Goal: Task Accomplishment & Management: Complete application form

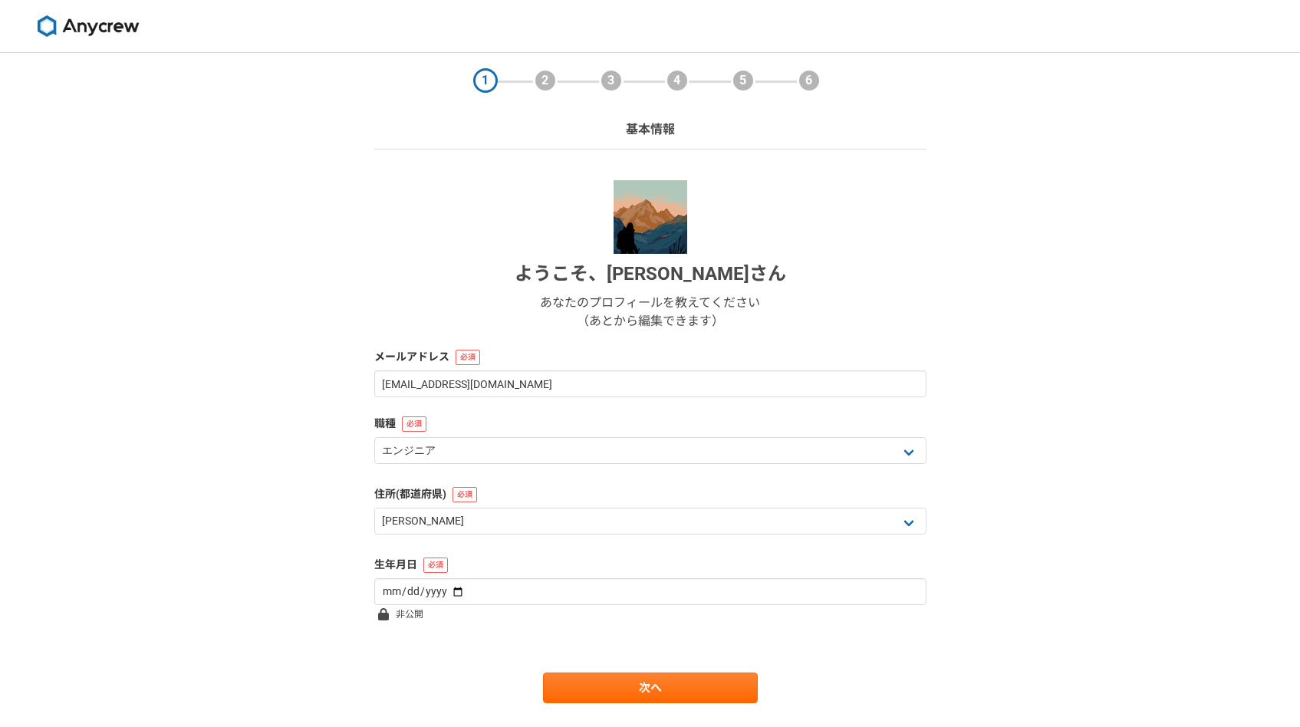
select select "13"
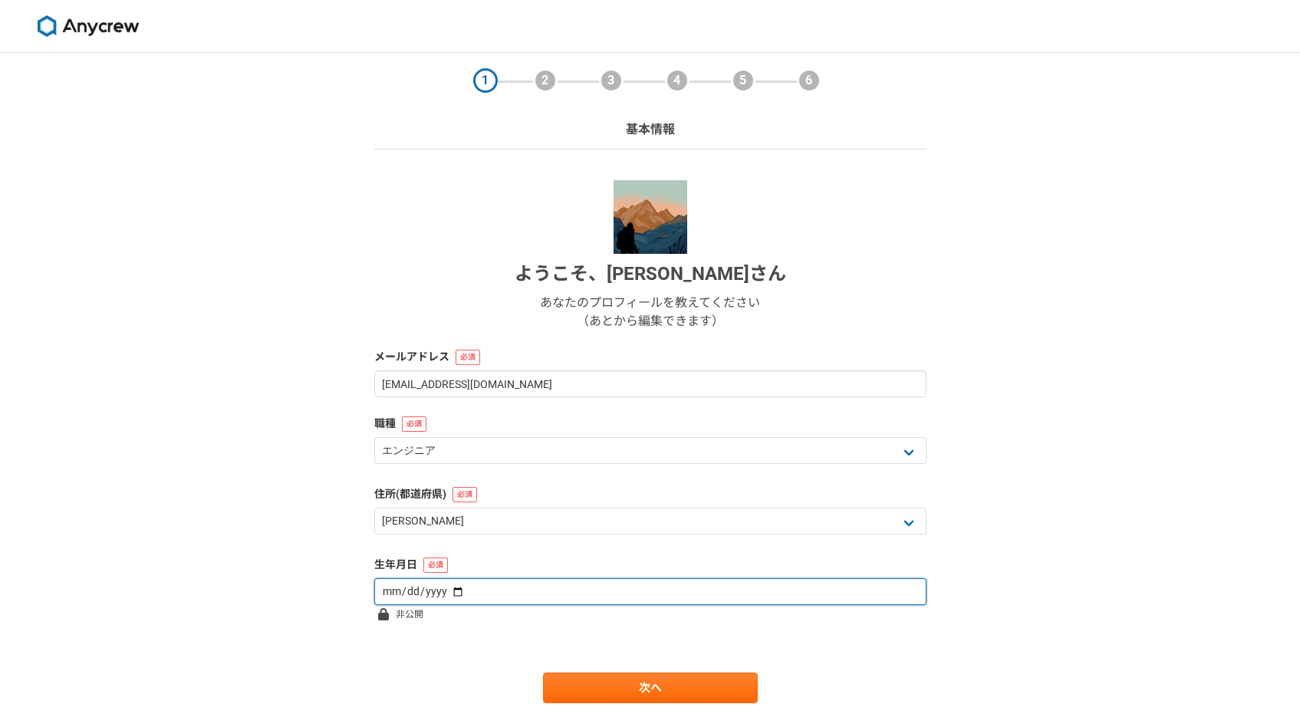
click at [567, 584] on input "date" at bounding box center [650, 591] width 552 height 27
type input "[DATE]"
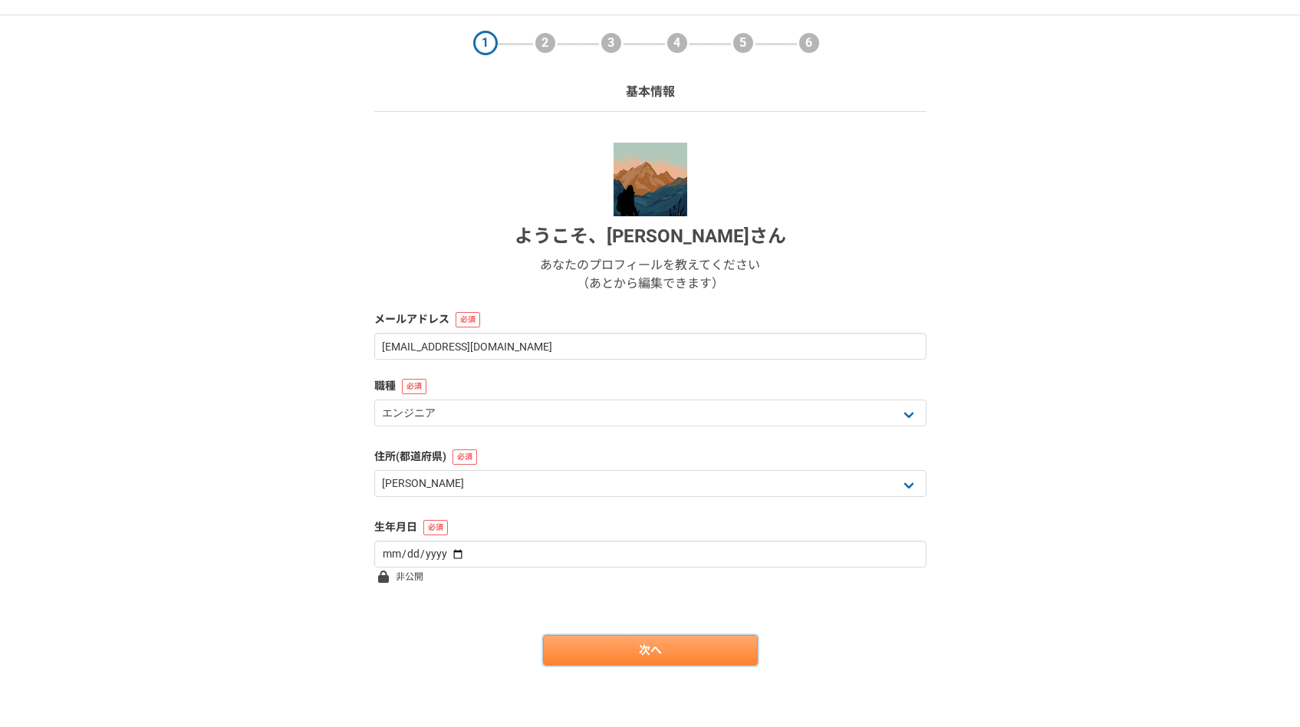
click at [594, 646] on link "次へ" at bounding box center [650, 650] width 215 height 31
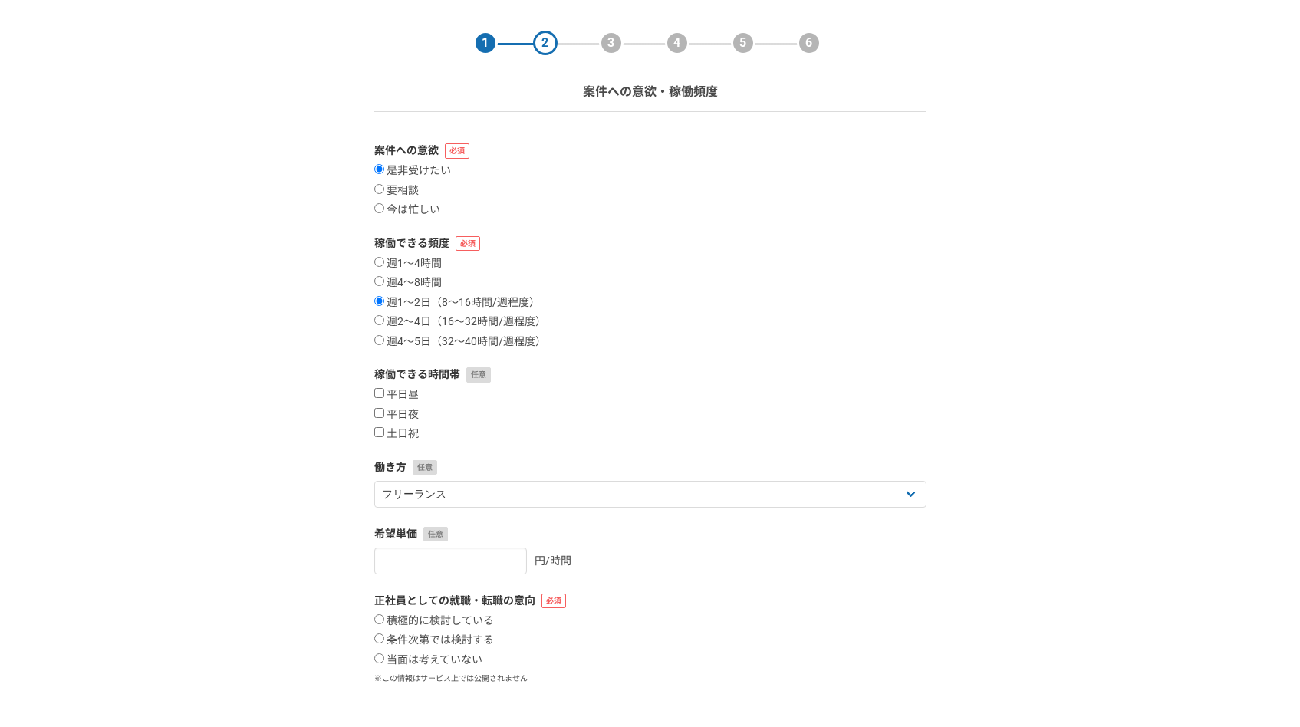
scroll to position [0, 0]
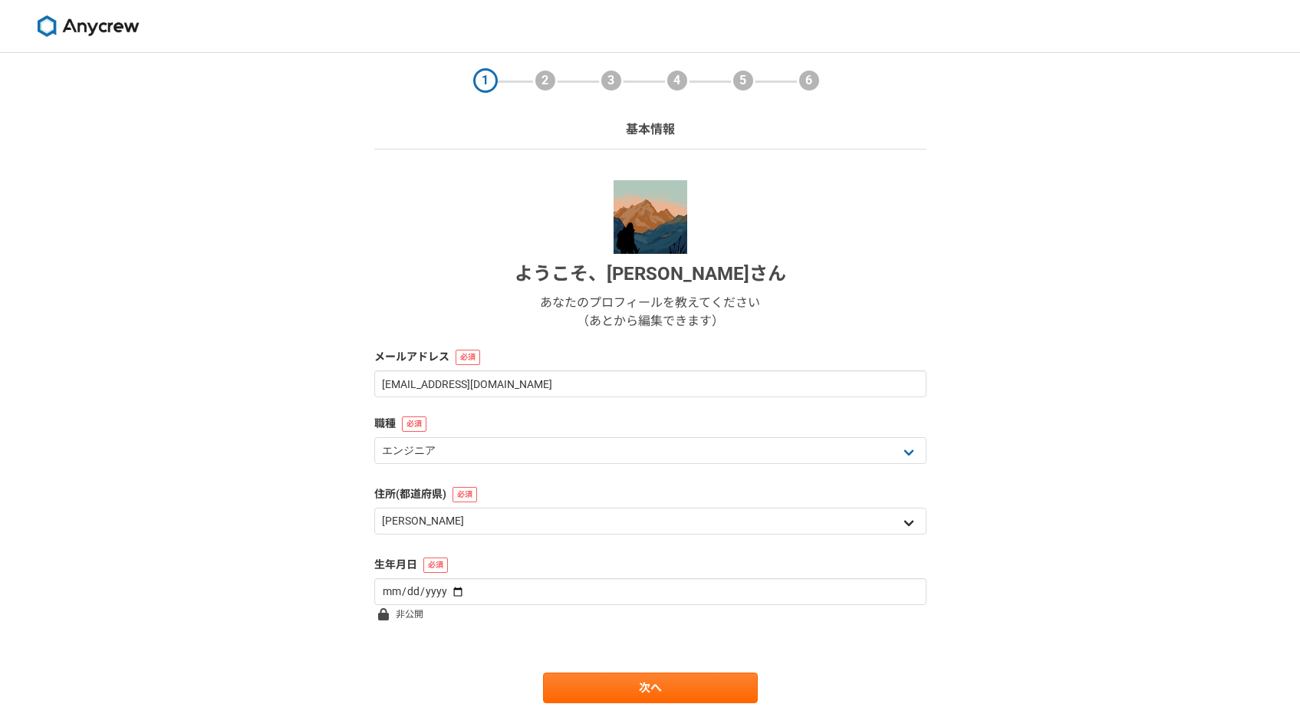
click at [554, 534] on div "北海道 [GEOGRAPHIC_DATA] [GEOGRAPHIC_DATA] [PERSON_NAME][GEOGRAPHIC_DATA] [PERSON_…" at bounding box center [650, 523] width 552 height 31
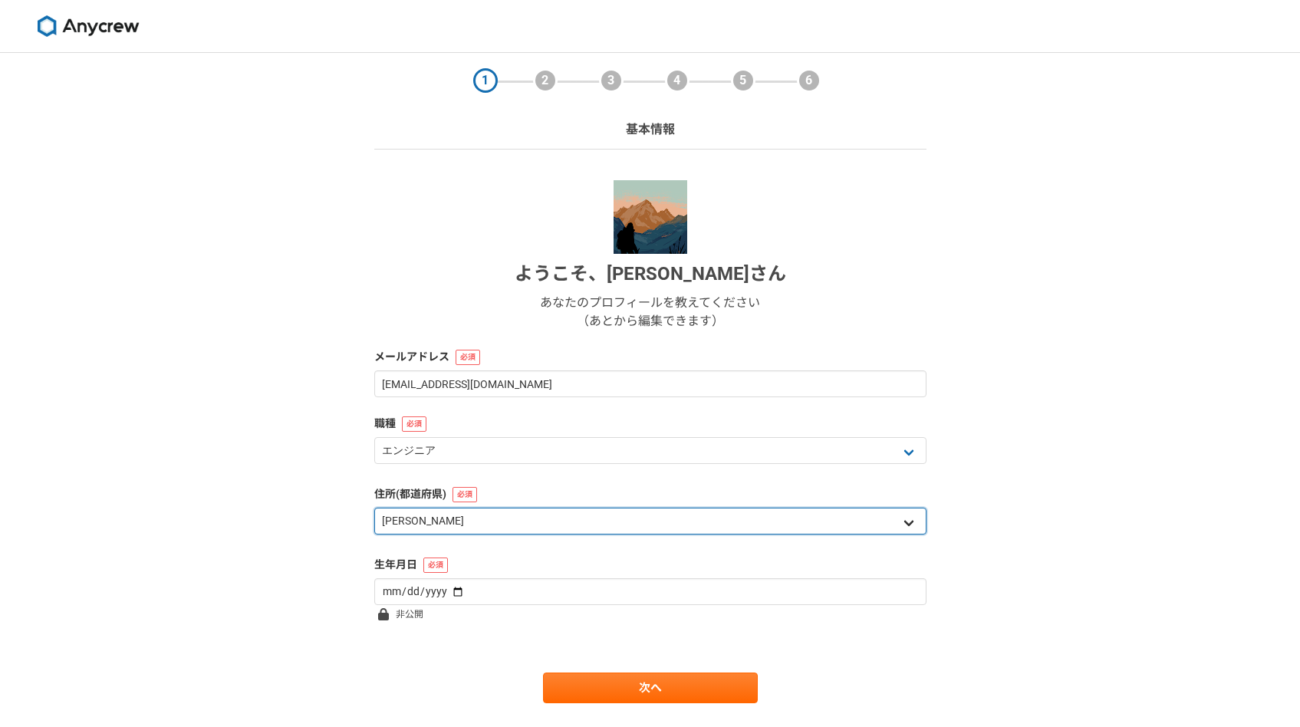
click at [554, 528] on select "北海道 [GEOGRAPHIC_DATA] [GEOGRAPHIC_DATA] [PERSON_NAME][GEOGRAPHIC_DATA] [PERSON_…" at bounding box center [650, 521] width 552 height 27
select select "14"
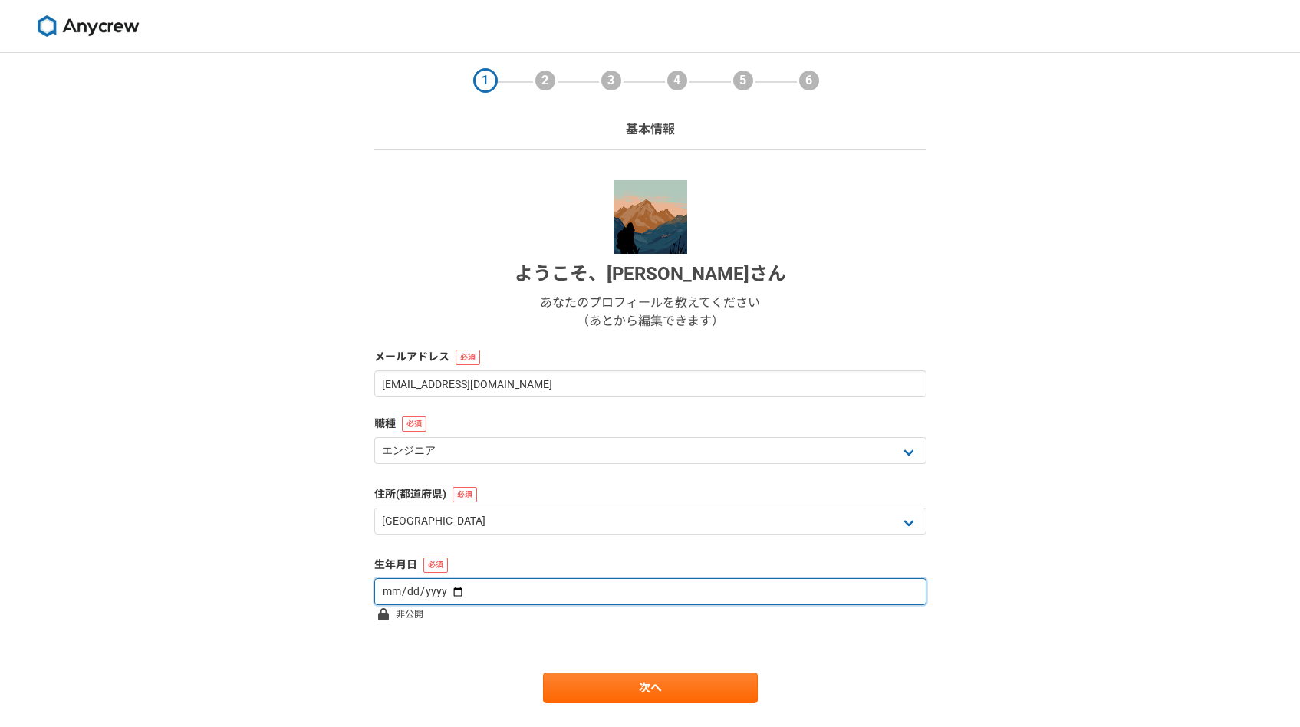
click at [518, 601] on input "date" at bounding box center [650, 591] width 552 height 27
click at [397, 589] on input "date" at bounding box center [650, 591] width 552 height 27
type input "[DATE]"
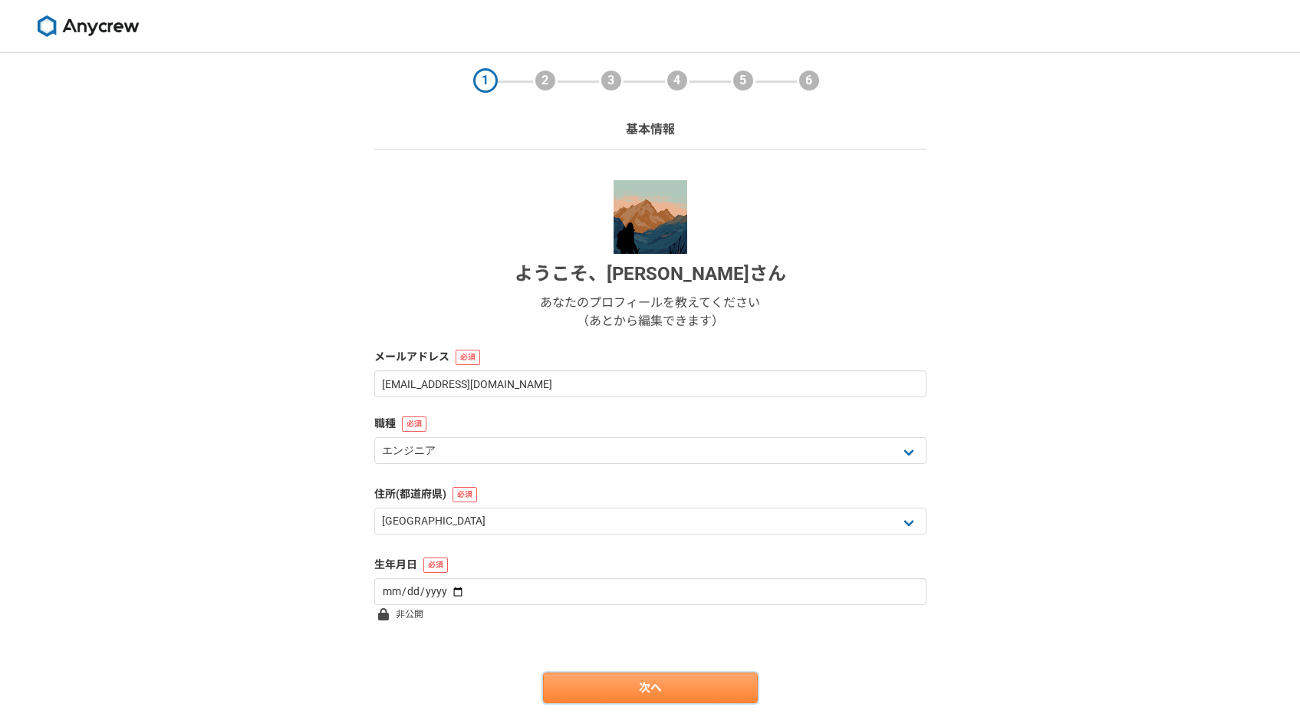
click at [627, 688] on link "次へ" at bounding box center [650, 687] width 215 height 31
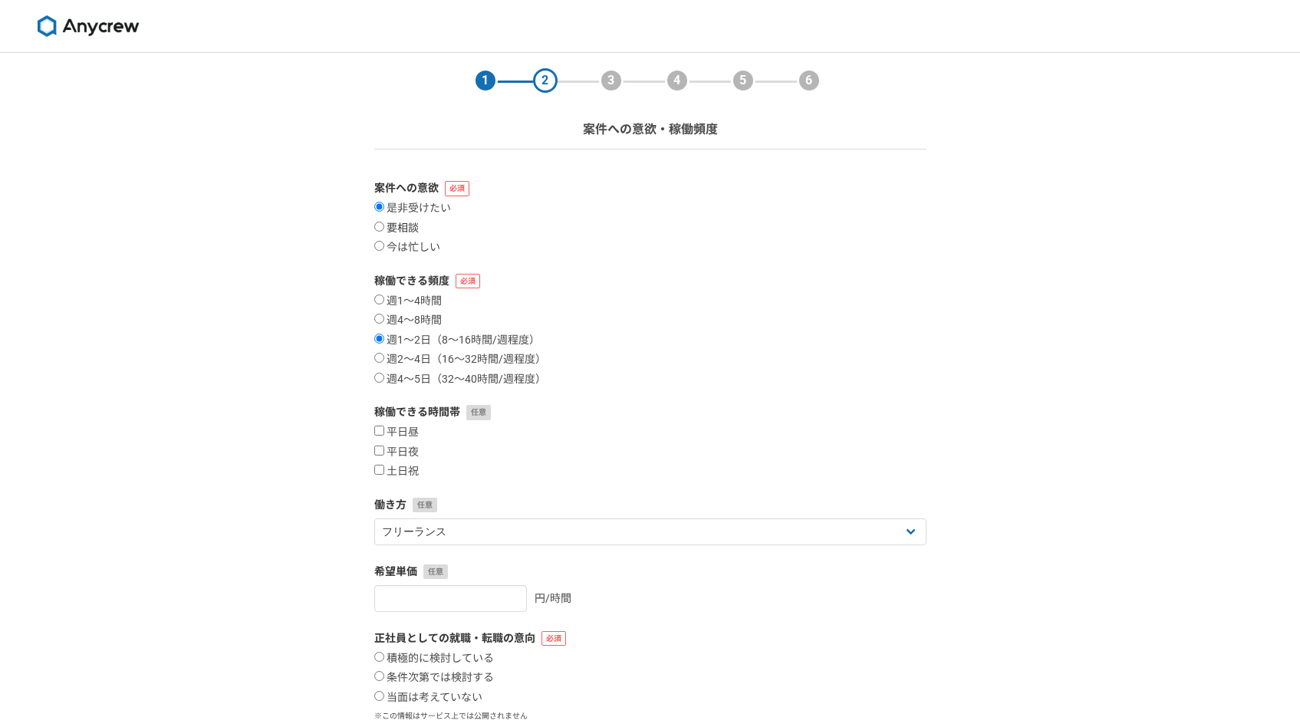
click at [385, 231] on label "要相談" at bounding box center [396, 229] width 44 height 14
click at [384, 231] on input "要相談" at bounding box center [379, 227] width 10 height 10
radio input "true"
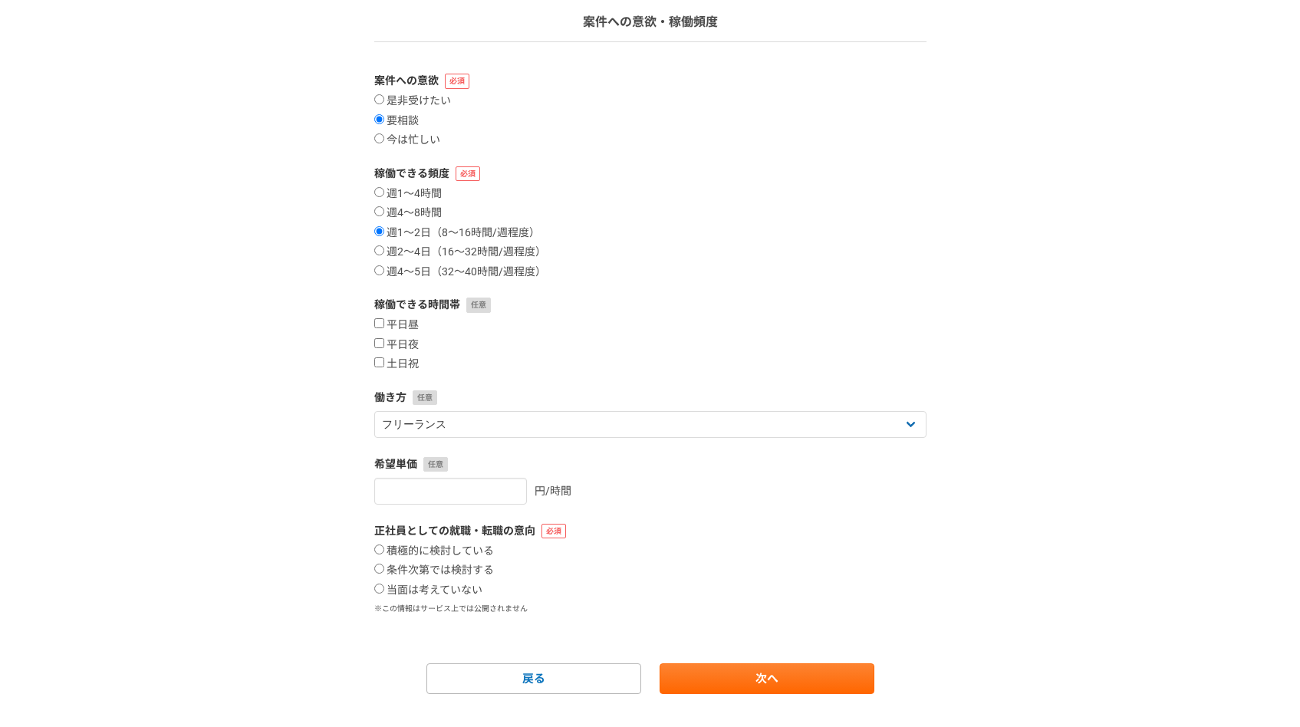
scroll to position [136, 0]
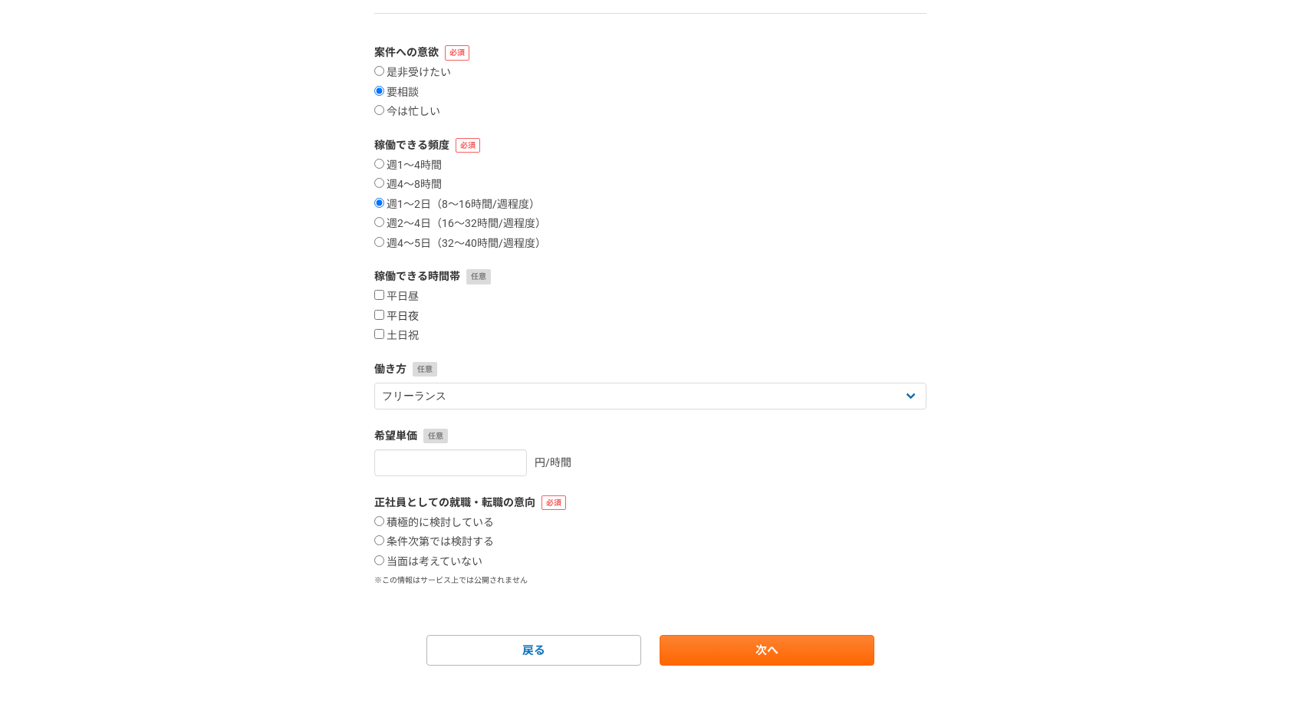
click at [389, 312] on label "平日夜" at bounding box center [396, 317] width 44 height 14
click at [384, 312] on input "平日夜" at bounding box center [379, 315] width 10 height 10
checkbox input "true"
click at [396, 338] on label "土日祝" at bounding box center [396, 336] width 44 height 14
click at [384, 338] on input "土日祝" at bounding box center [379, 334] width 10 height 10
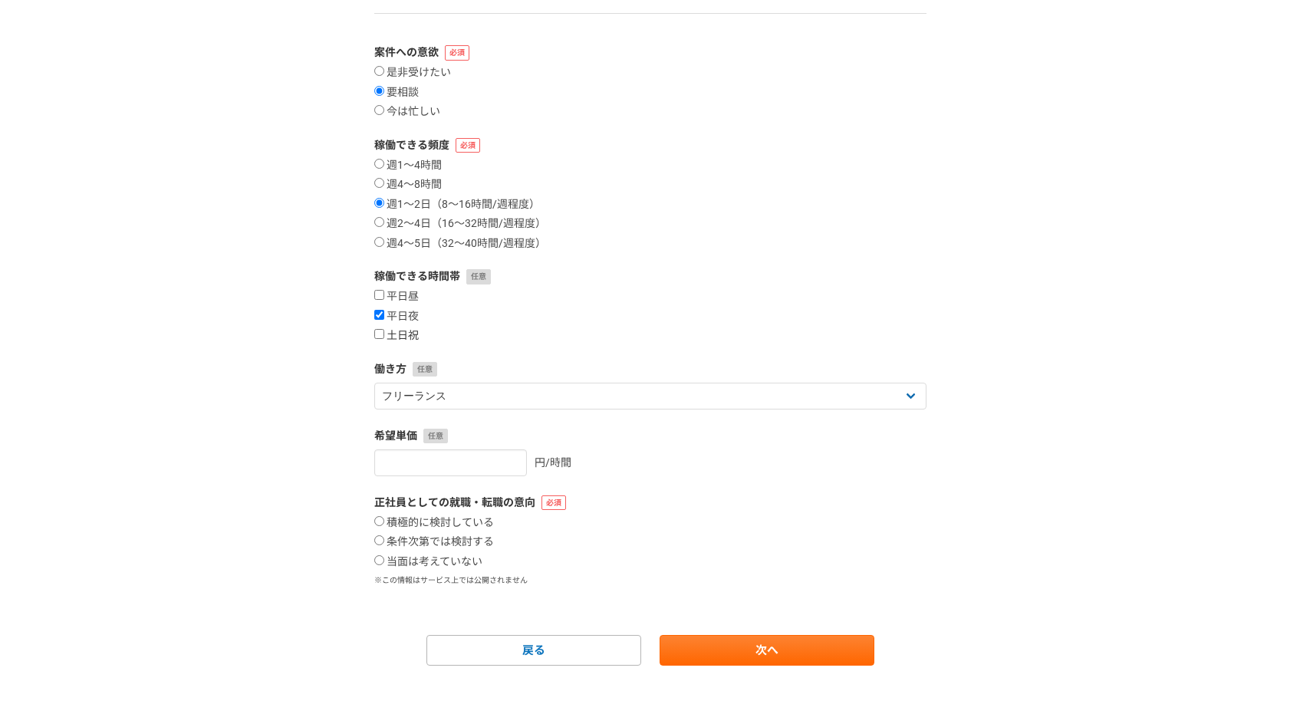
checkbox input "true"
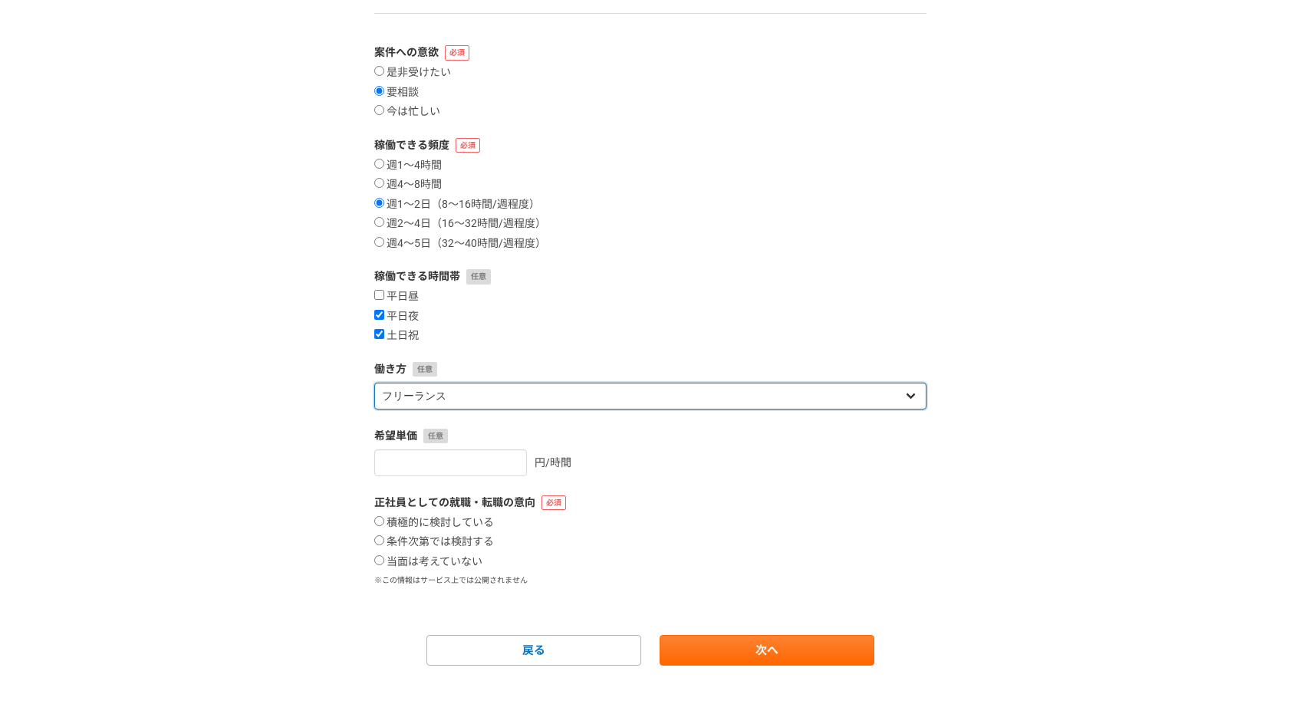
click at [475, 404] on select "フリーランス 副業 その他" at bounding box center [650, 396] width 552 height 27
select select "sidejob"
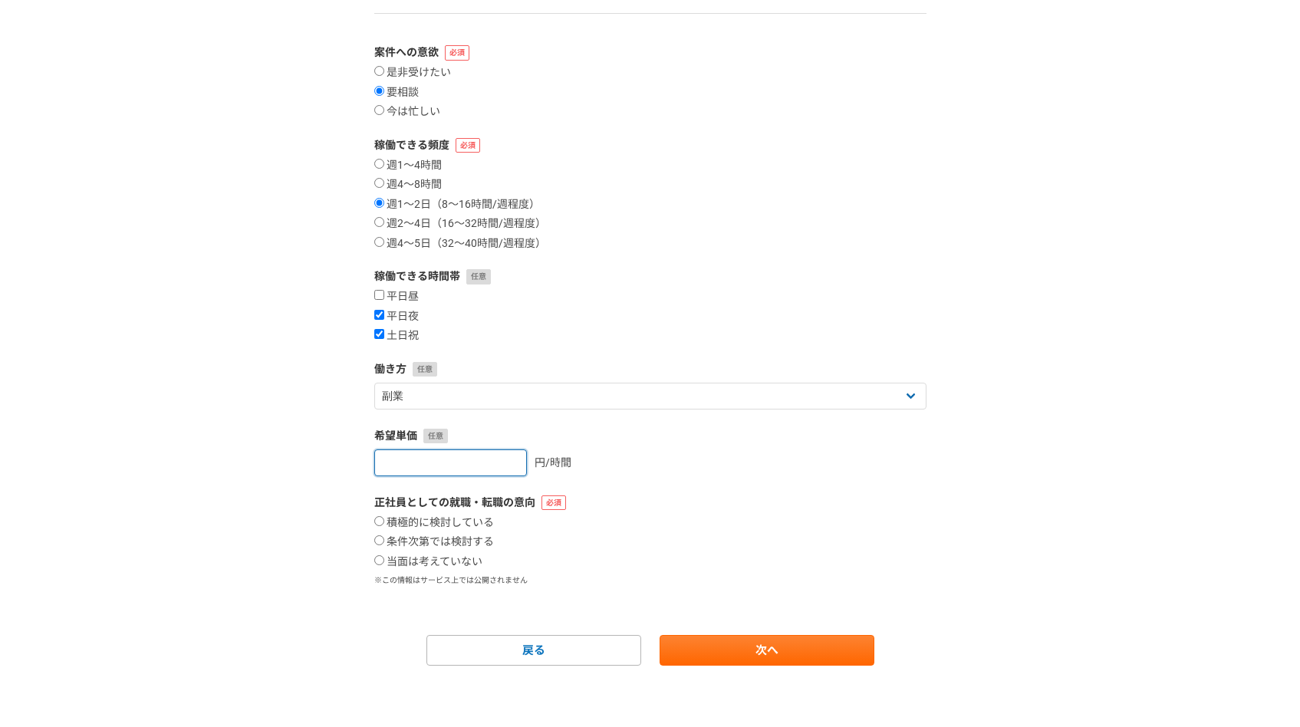
click at [466, 458] on input "number" at bounding box center [450, 462] width 153 height 27
click at [410, 557] on label "当面は考えていない" at bounding box center [428, 562] width 108 height 14
click at [384, 557] on input "当面は考えていない" at bounding box center [379, 560] width 10 height 10
radio input "true"
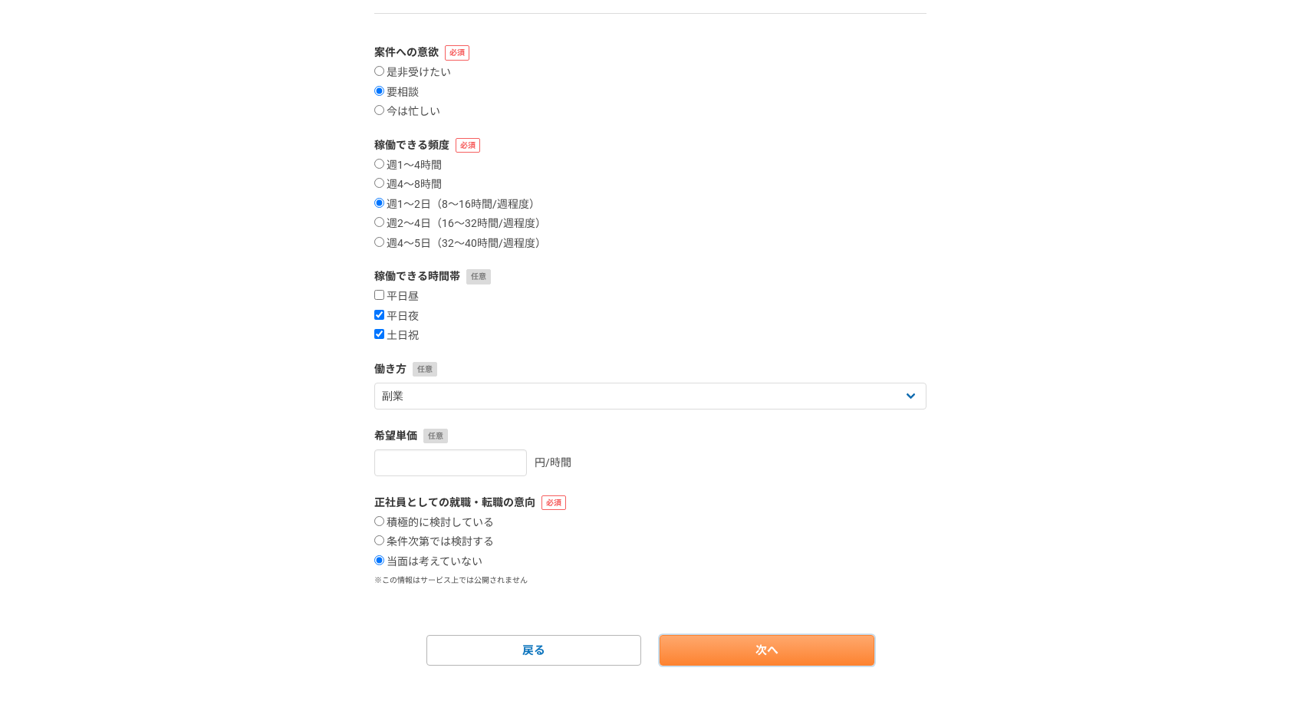
click at [715, 649] on link "次へ" at bounding box center [766, 650] width 215 height 31
select select
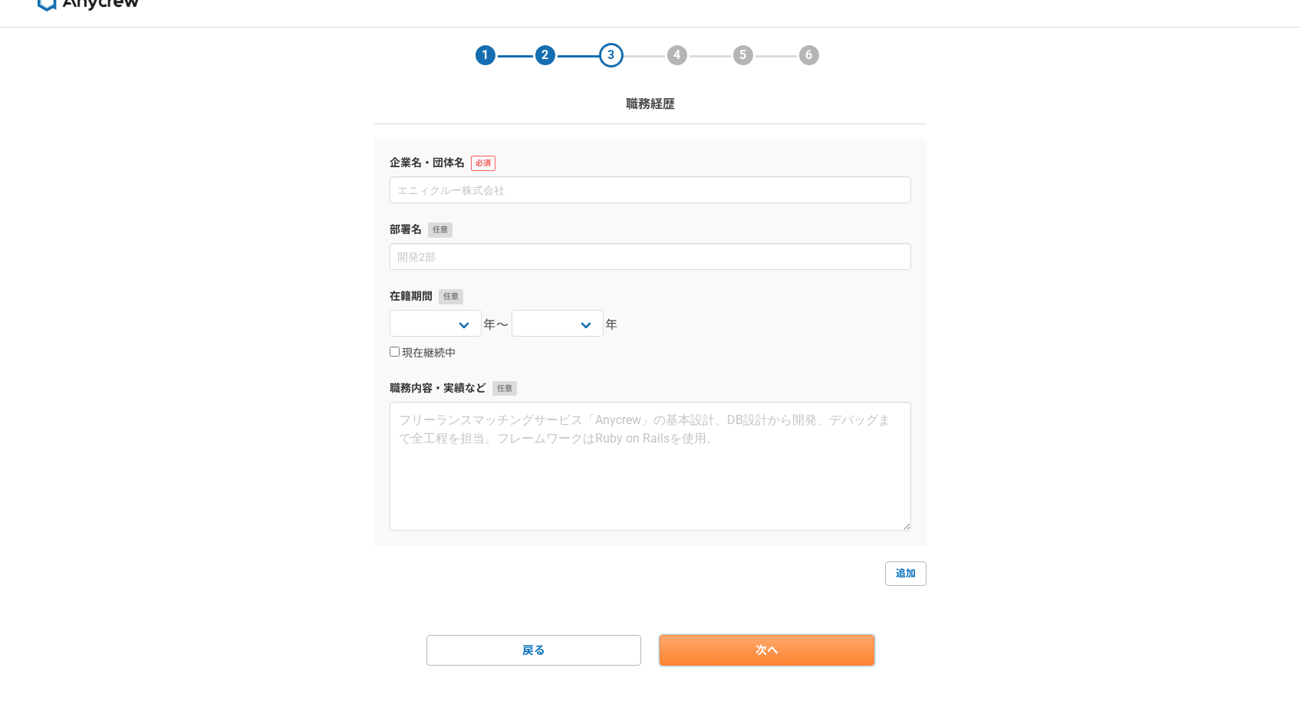
scroll to position [0, 0]
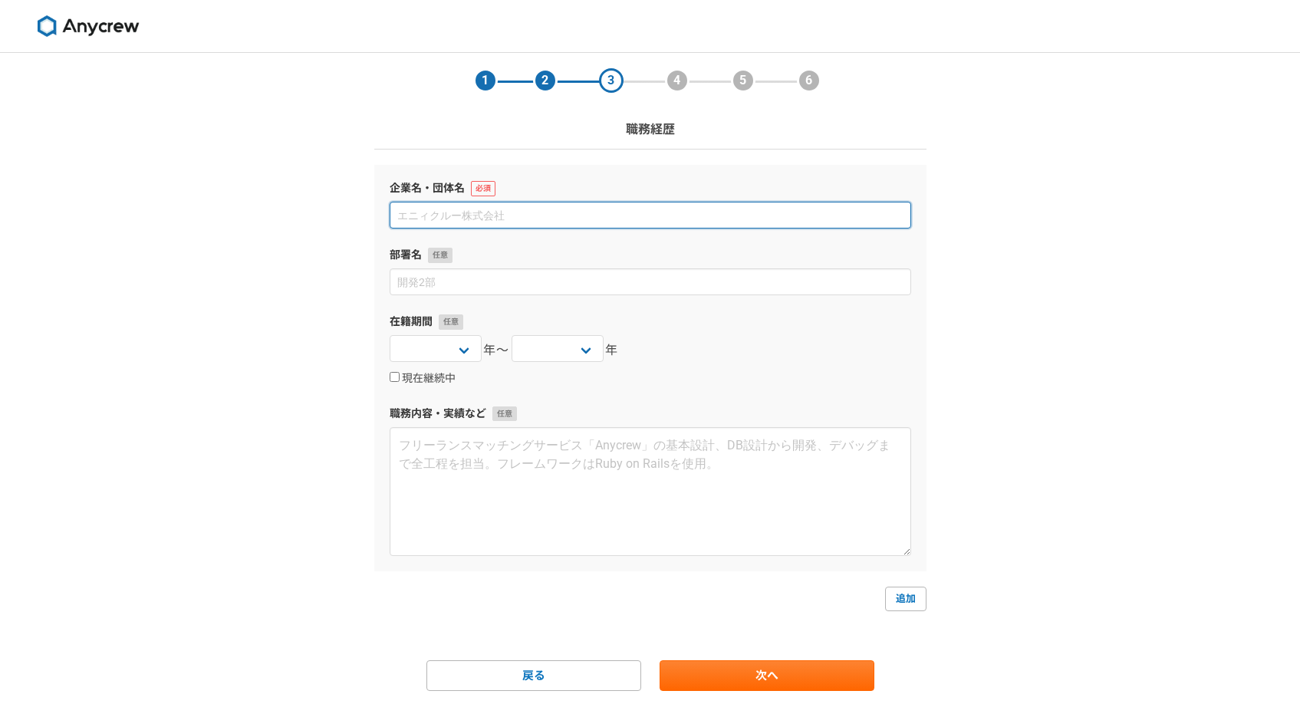
click at [509, 220] on input at bounding box center [650, 215] width 521 height 27
type input "株式会社Innovation"
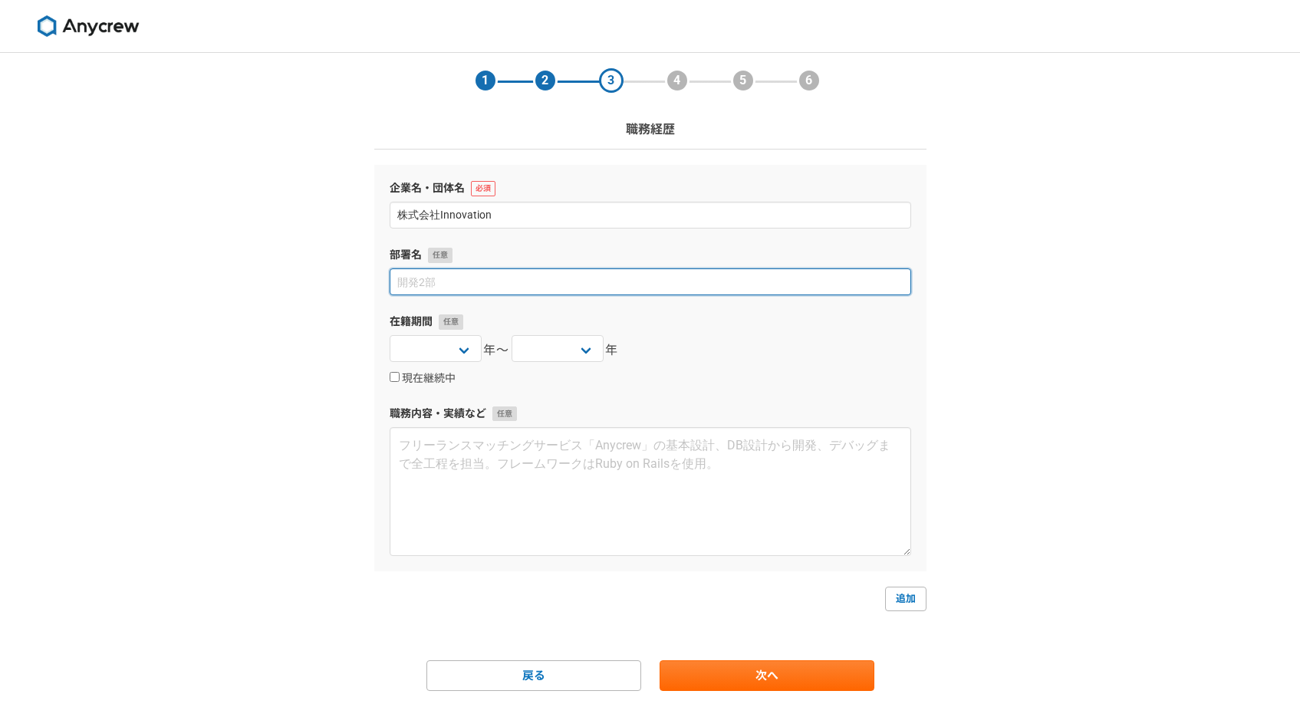
click at [515, 270] on input at bounding box center [650, 281] width 521 height 27
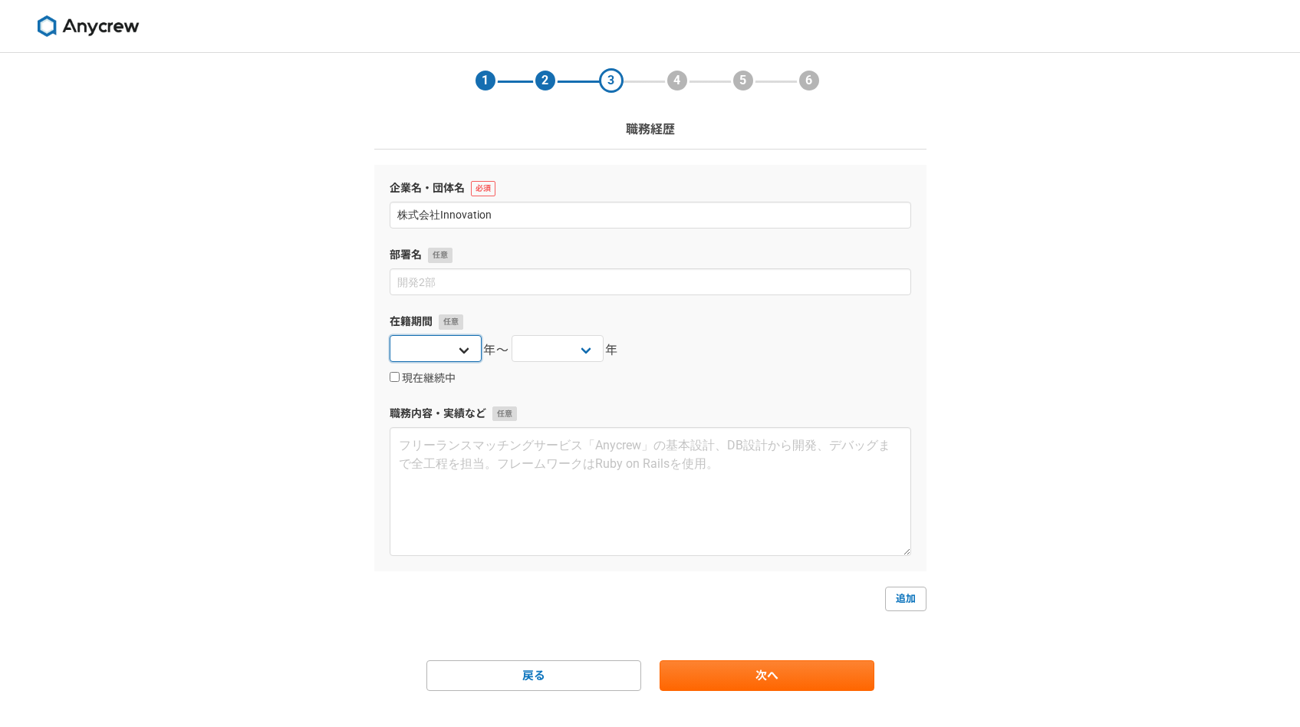
click at [446, 353] on select "[DATE] [DATE] [DATE] [DATE] [DATE] [DATE] [DATE] [DATE] [DATE] [DATE] [DATE] [D…" at bounding box center [436, 348] width 92 height 27
select select "2025"
click at [532, 352] on select "[DATE] [DATE] [DATE] [DATE] [DATE] [DATE] [DATE] [DATE] [DATE] [DATE] [DATE] [D…" at bounding box center [557, 348] width 92 height 27
select select "2025"
click at [398, 378] on input "現在継続中" at bounding box center [395, 377] width 10 height 10
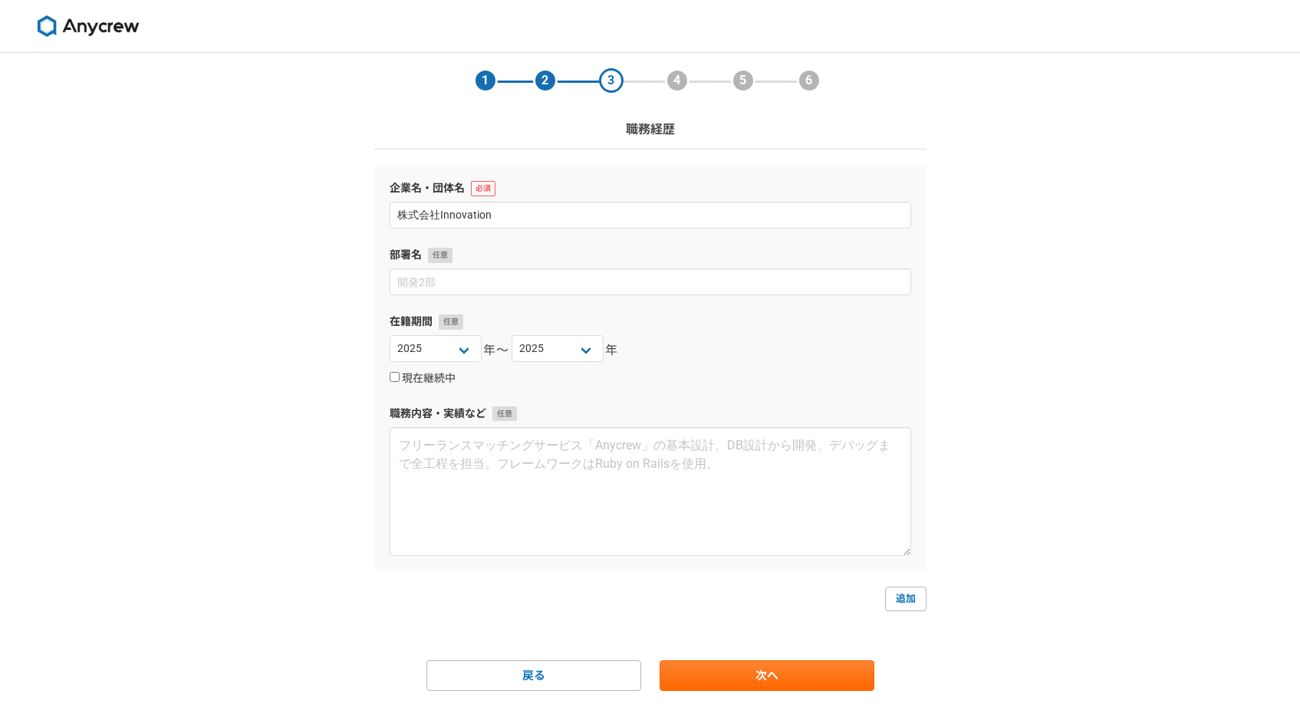
checkbox input "true"
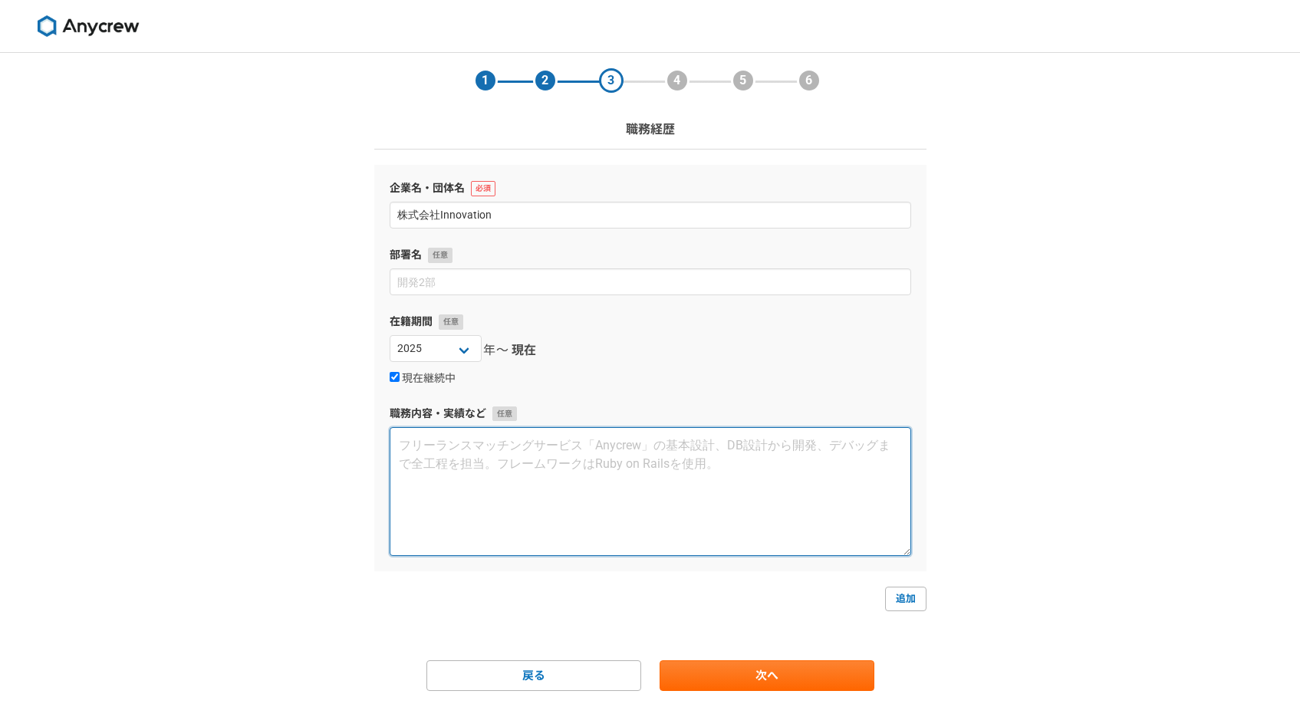
click at [478, 470] on textarea at bounding box center [650, 491] width 521 height 129
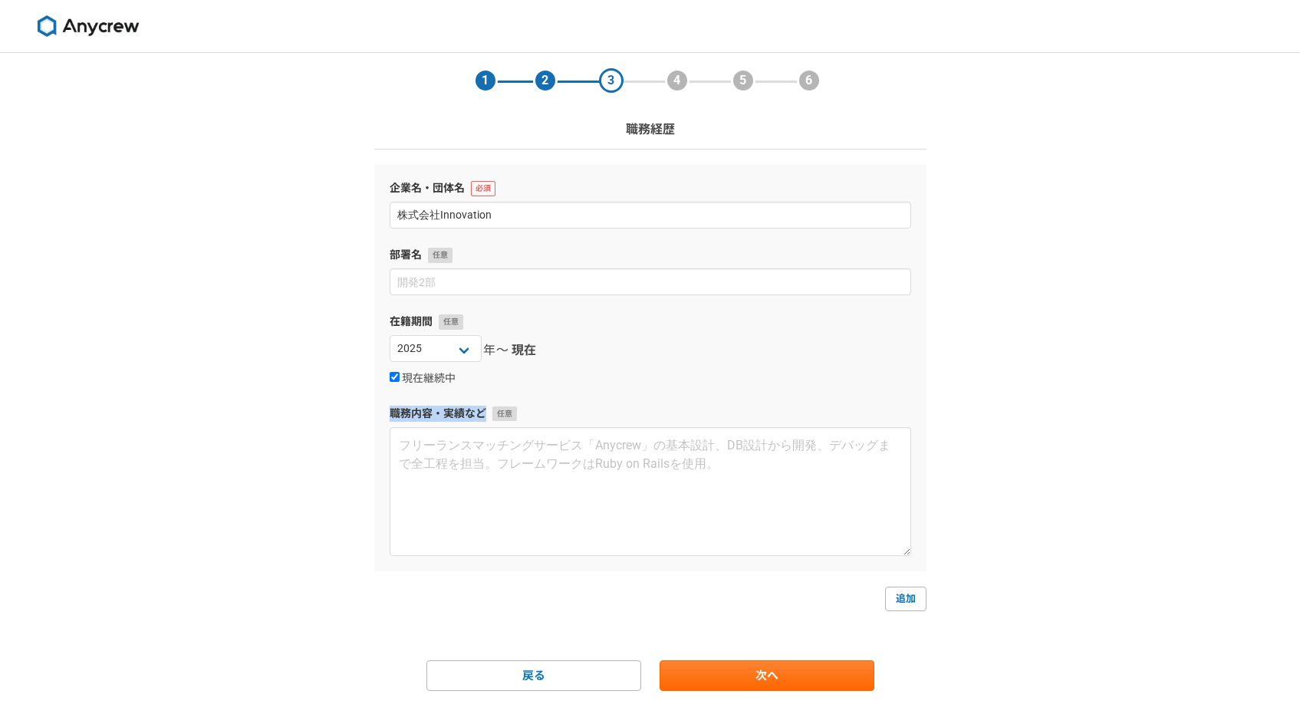
drag, startPoint x: 389, startPoint y: 412, endPoint x: 508, endPoint y: 414, distance: 119.6
click at [508, 414] on label "職務内容・実績など" at bounding box center [650, 414] width 521 height 16
copy label "職務内容・実績など"
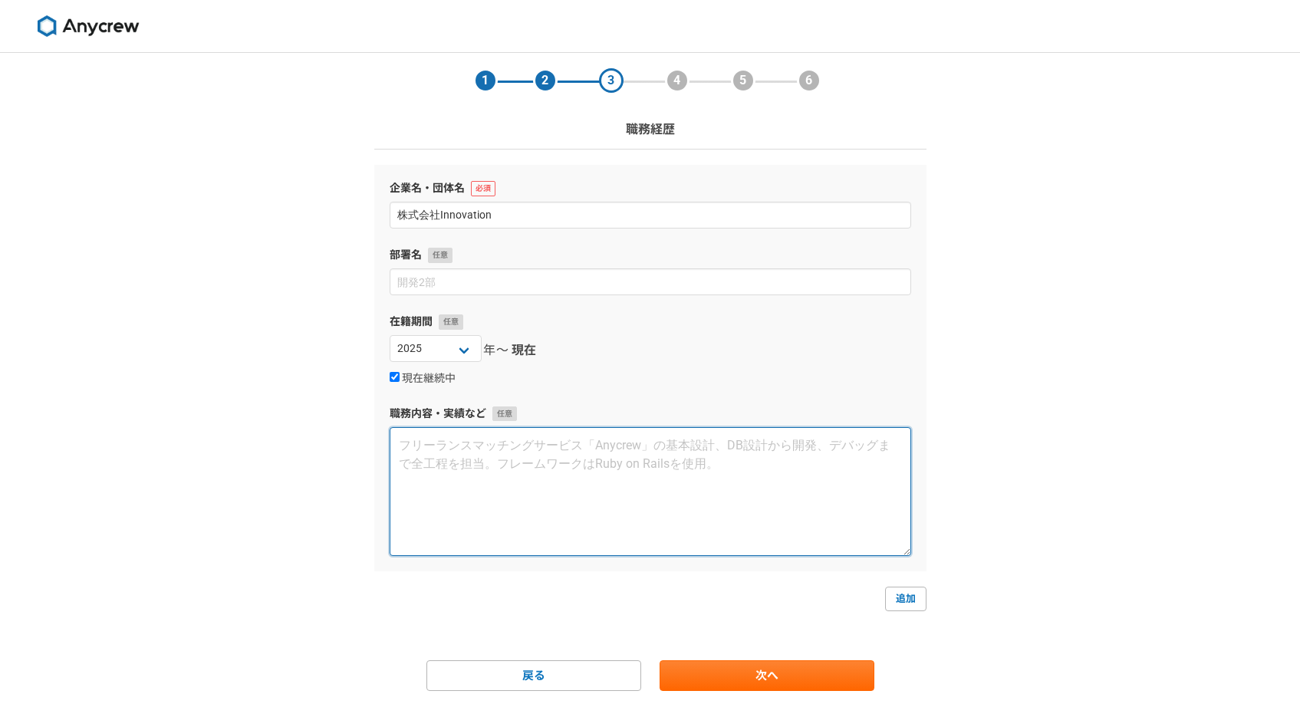
click at [700, 506] on textarea at bounding box center [650, 491] width 521 height 129
paste textarea "フルスタックエンジニアとして、Jazz Steps開発1年半、現在bizplayでアーキテクチャ導入・新機能開発を設計から実装まで担当。Nuxt.js/Nex…"
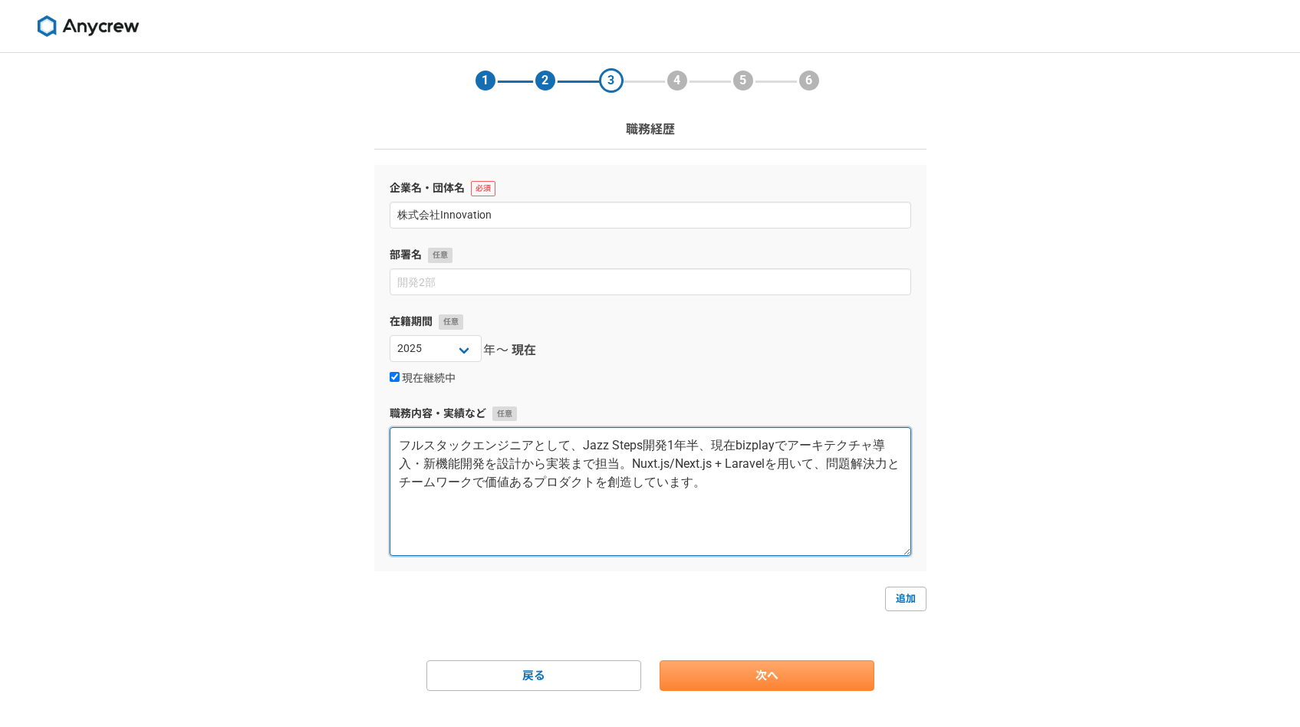
type textarea "フルスタックエンジニアとして、Jazz Steps開発1年半、現在bizplayでアーキテクチャ導入・新機能開発を設計から実装まで担当。Nuxt.js/Nex…"
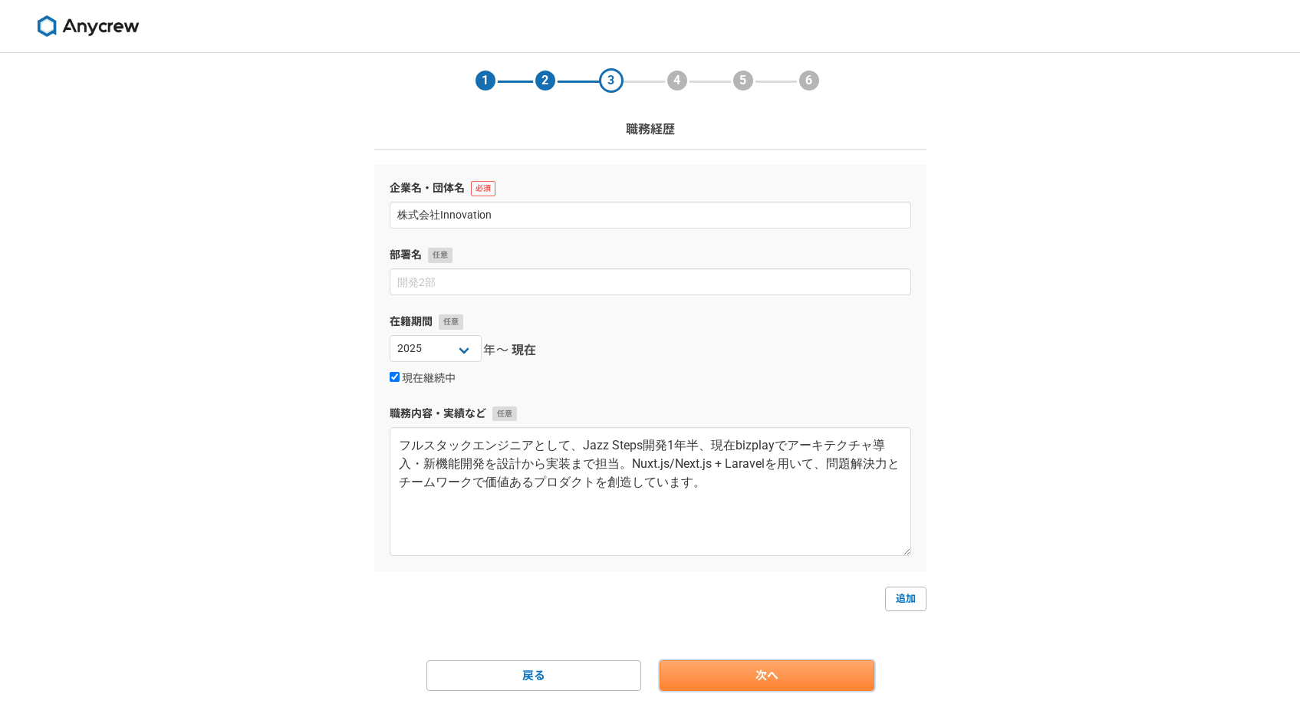
click at [733, 682] on link "次へ" at bounding box center [766, 675] width 215 height 31
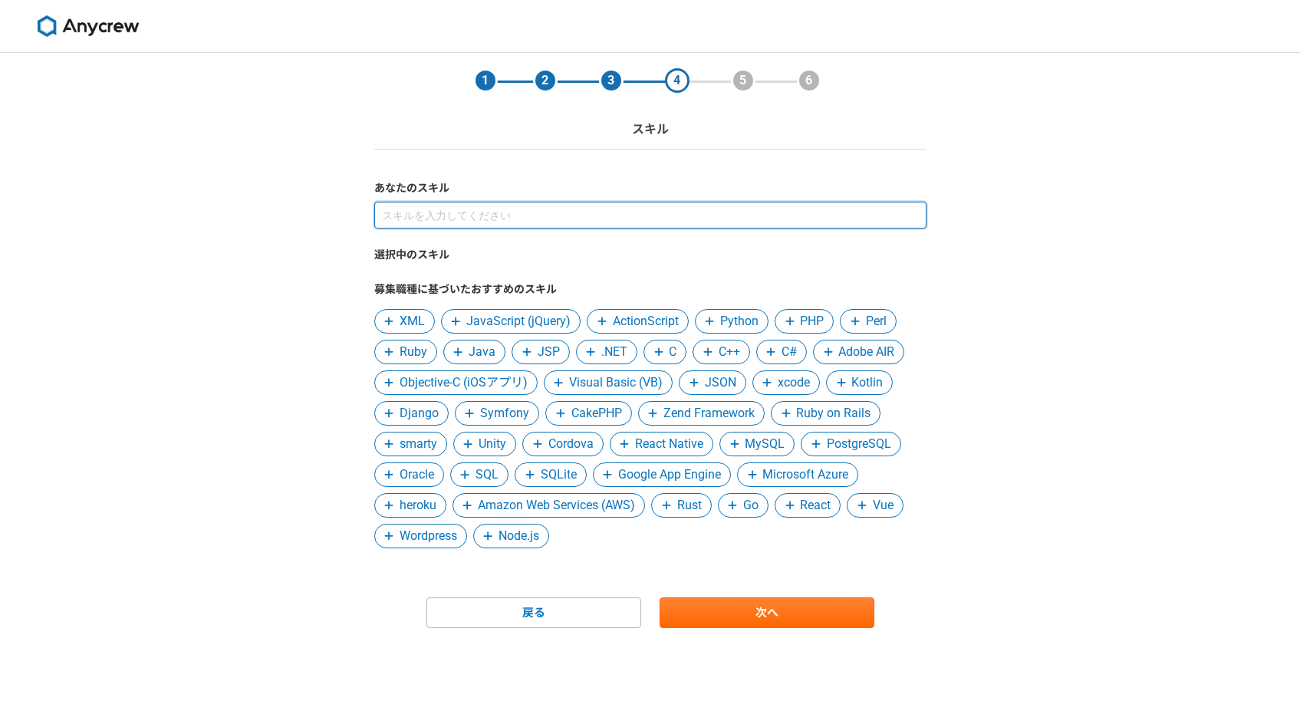
click at [665, 220] on input at bounding box center [650, 215] width 552 height 27
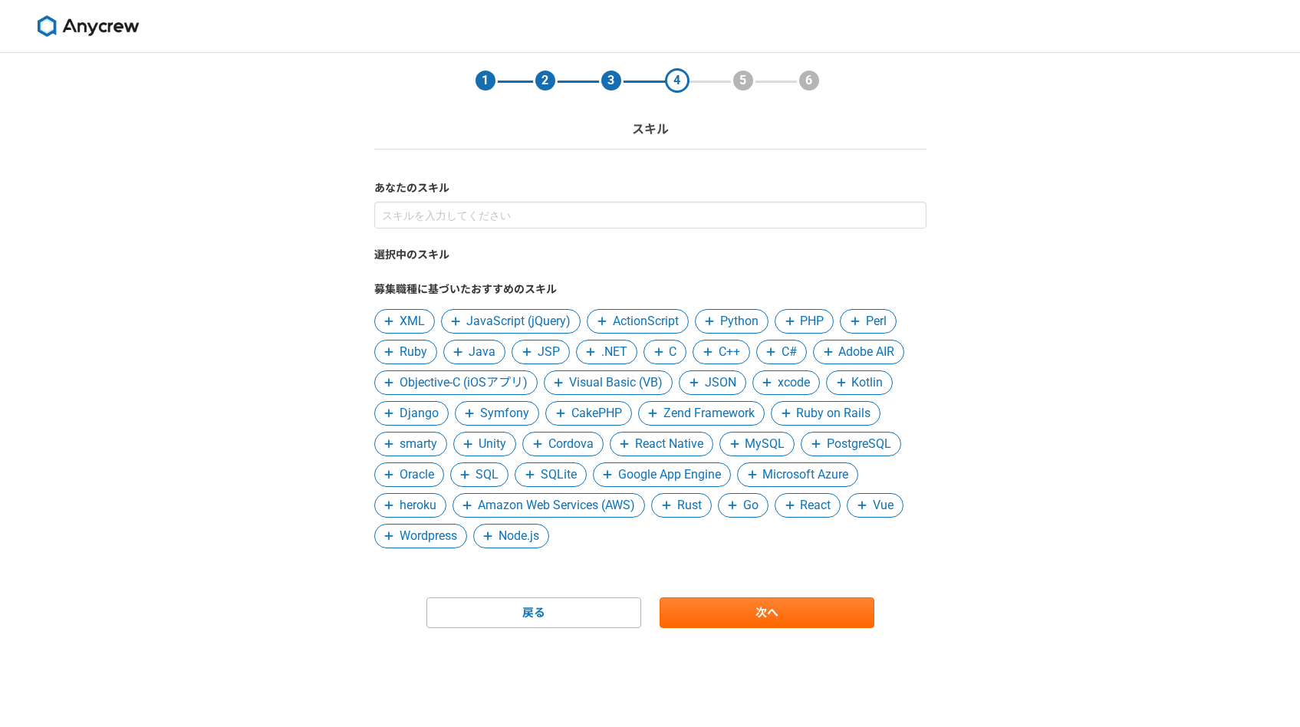
click at [466, 313] on span "JavaScript (jQuery)" at bounding box center [518, 321] width 104 height 18
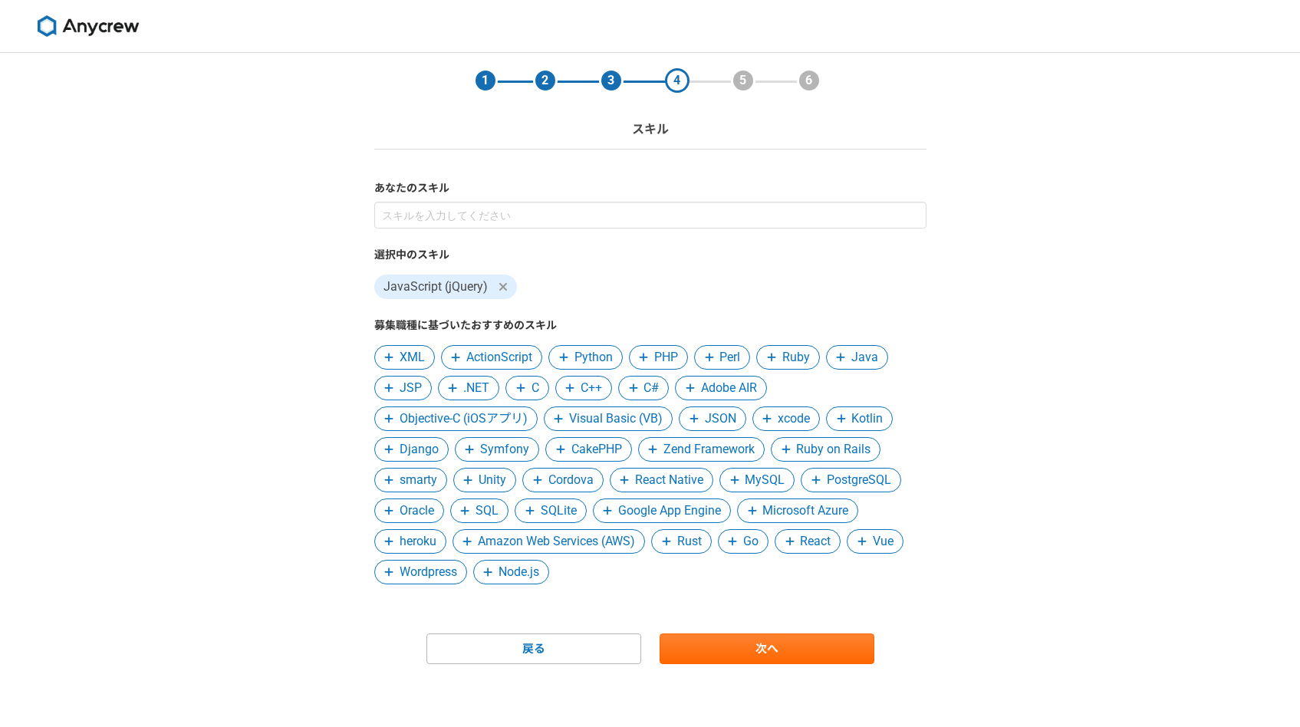
click at [658, 356] on span "PHP" at bounding box center [666, 357] width 24 height 18
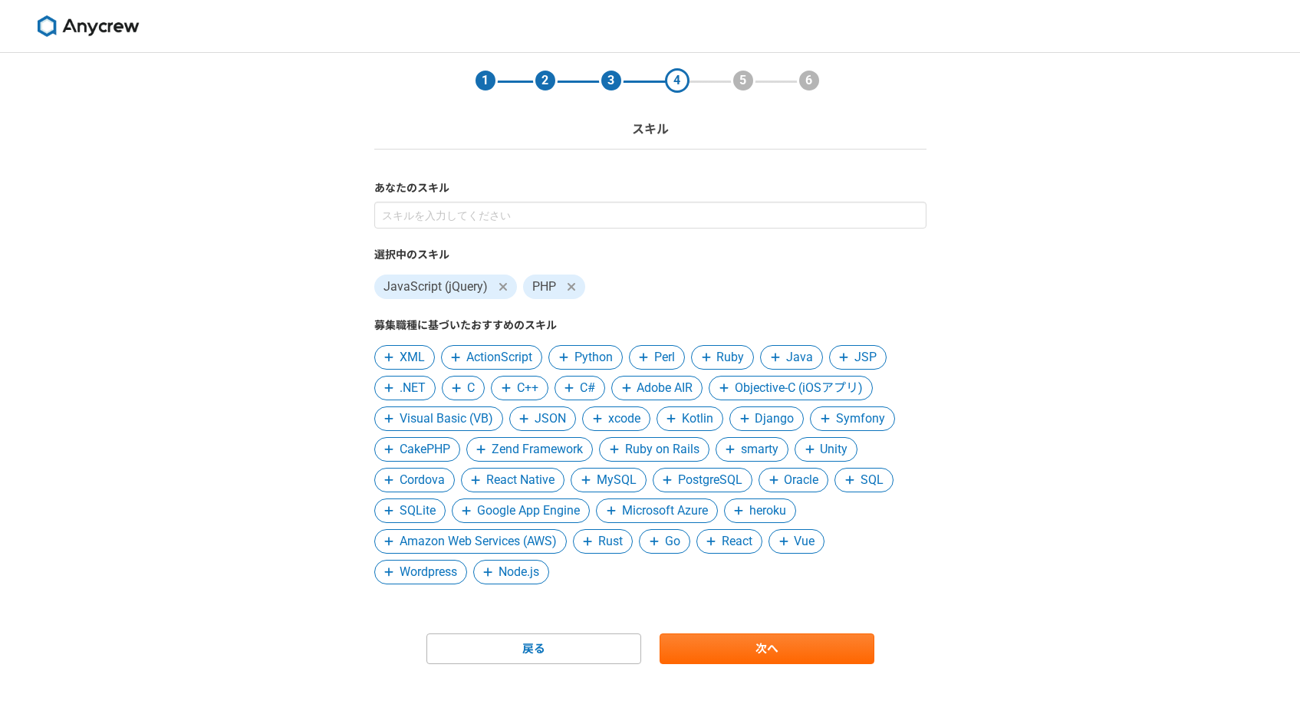
click at [610, 475] on span "MySQL" at bounding box center [617, 480] width 40 height 18
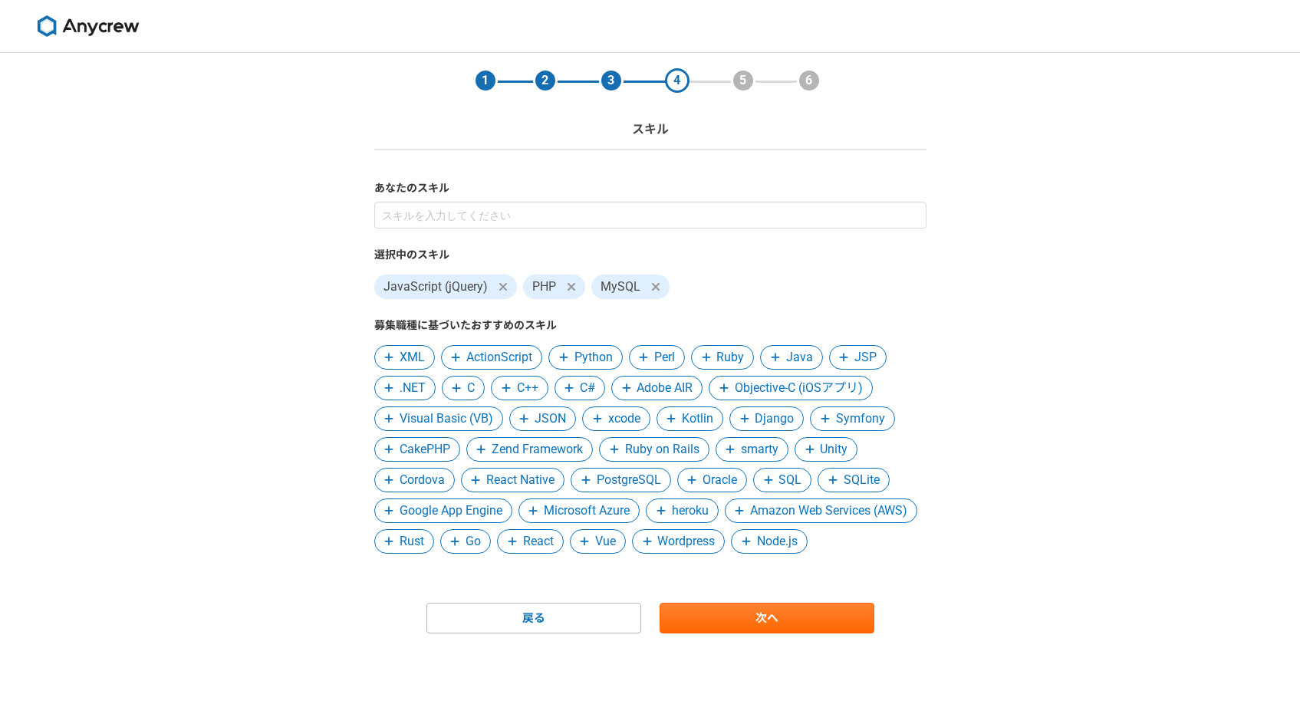
click at [554, 544] on span "React" at bounding box center [538, 541] width 31 height 18
click at [544, 544] on span "Vue" at bounding box center [533, 541] width 21 height 18
click at [580, 544] on span "Wordpress" at bounding box center [552, 541] width 58 height 18
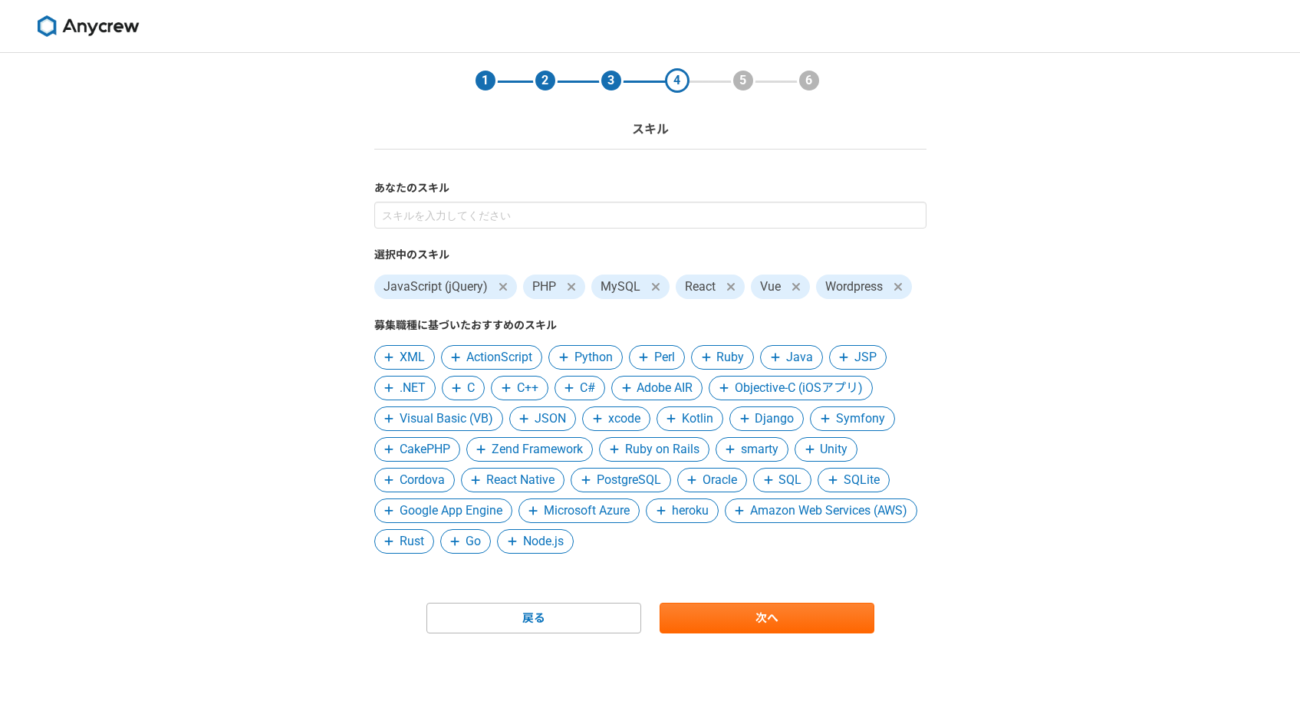
click at [799, 481] on span "SQL" at bounding box center [789, 480] width 23 height 18
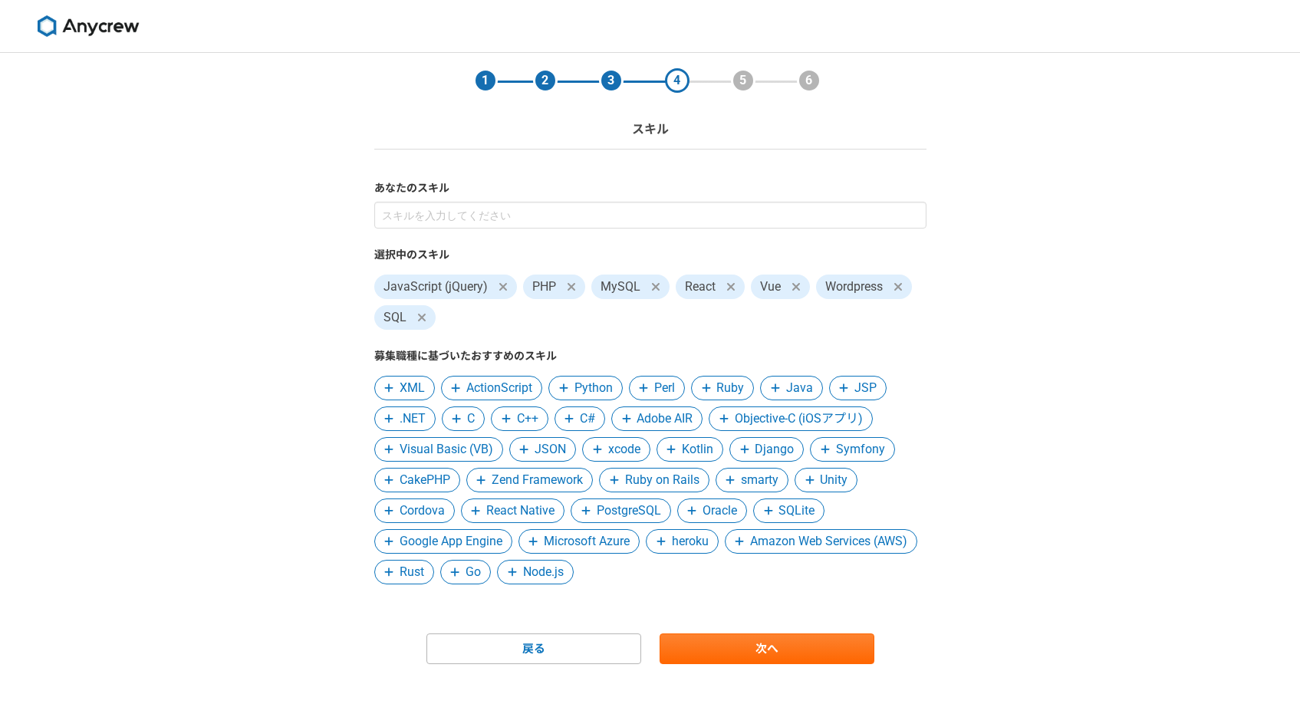
click at [646, 475] on span "Ruby on Rails" at bounding box center [662, 480] width 74 height 18
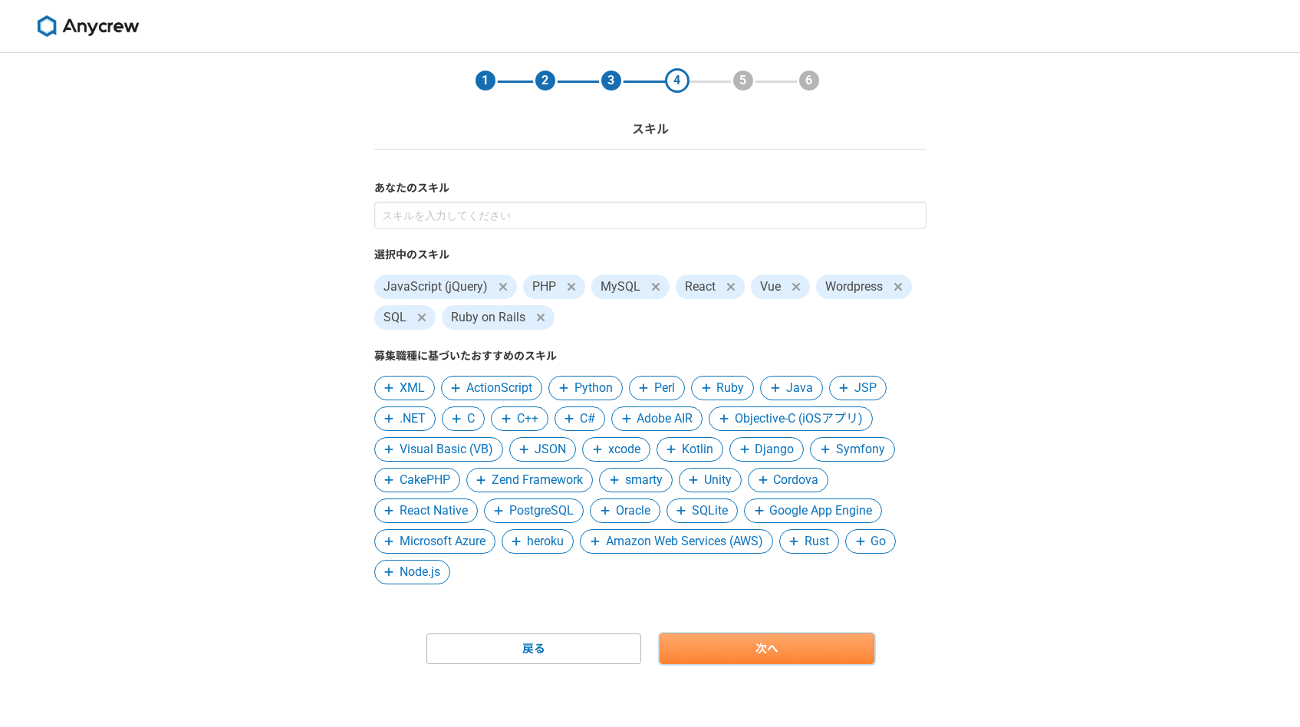
click at [735, 639] on link "次へ" at bounding box center [766, 648] width 215 height 31
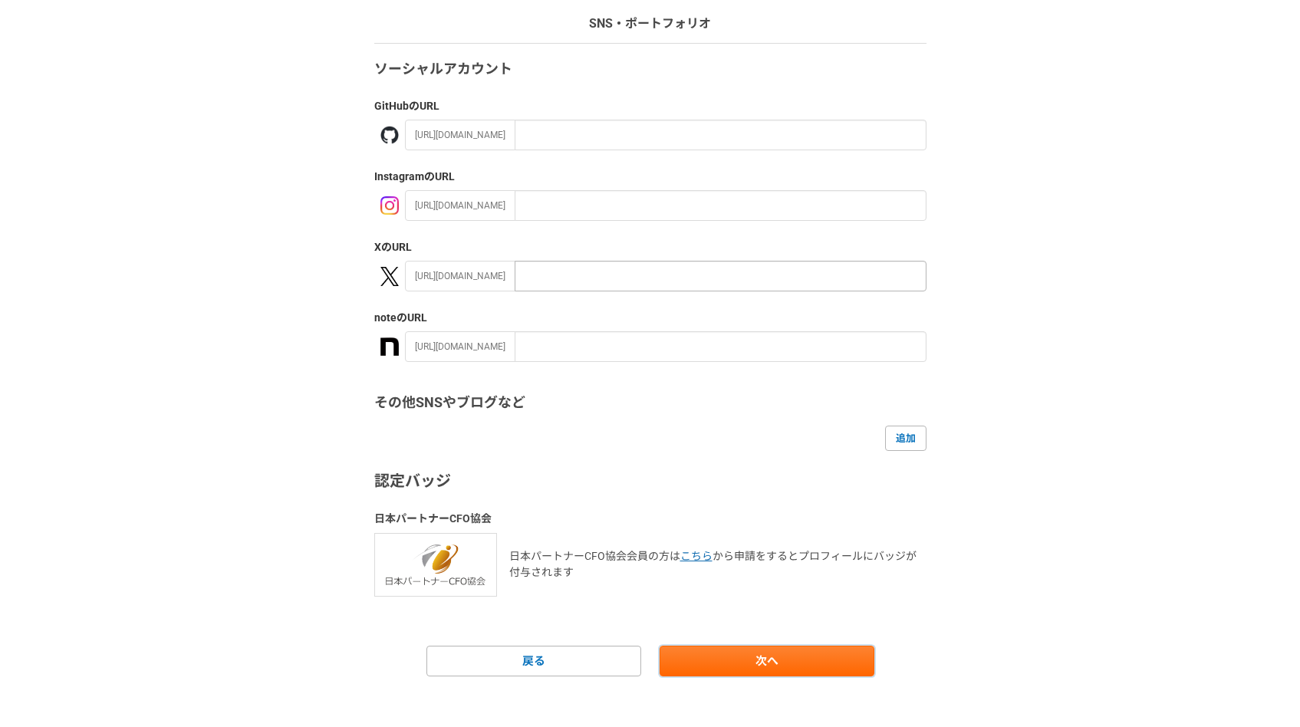
scroll to position [117, 0]
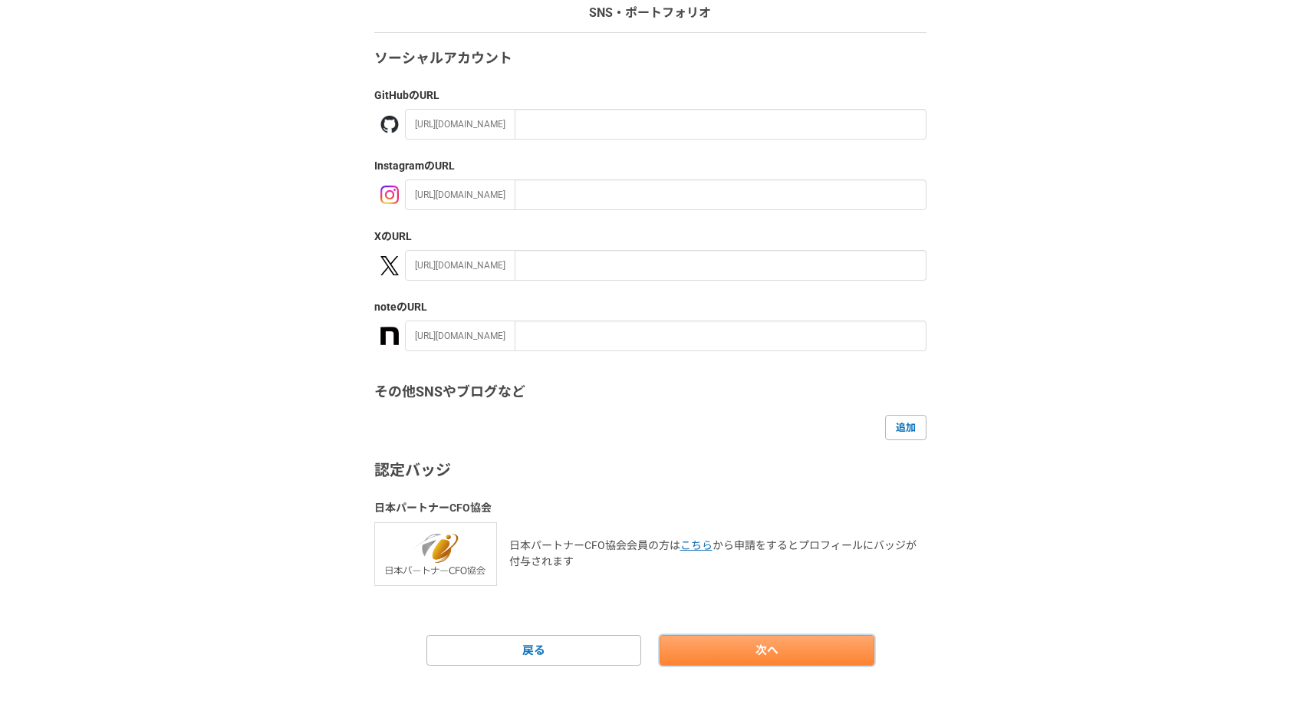
click at [729, 659] on link "次へ" at bounding box center [766, 650] width 215 height 31
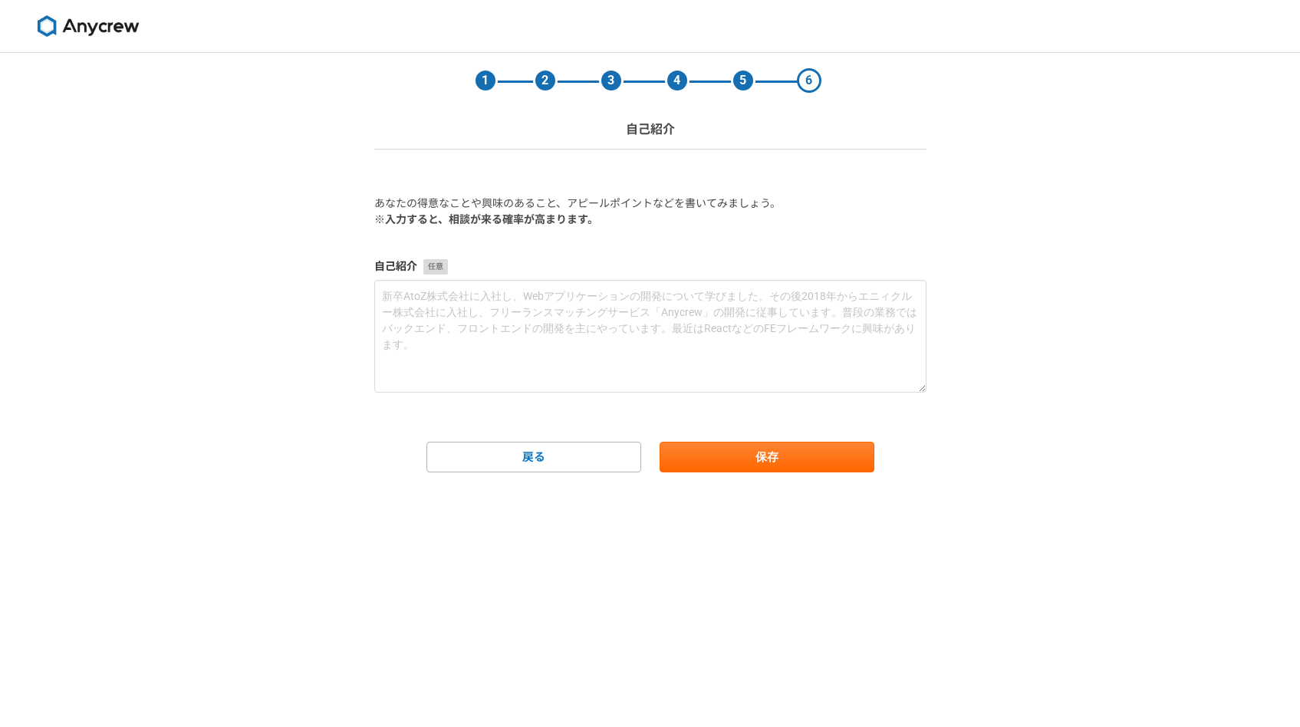
scroll to position [0, 0]
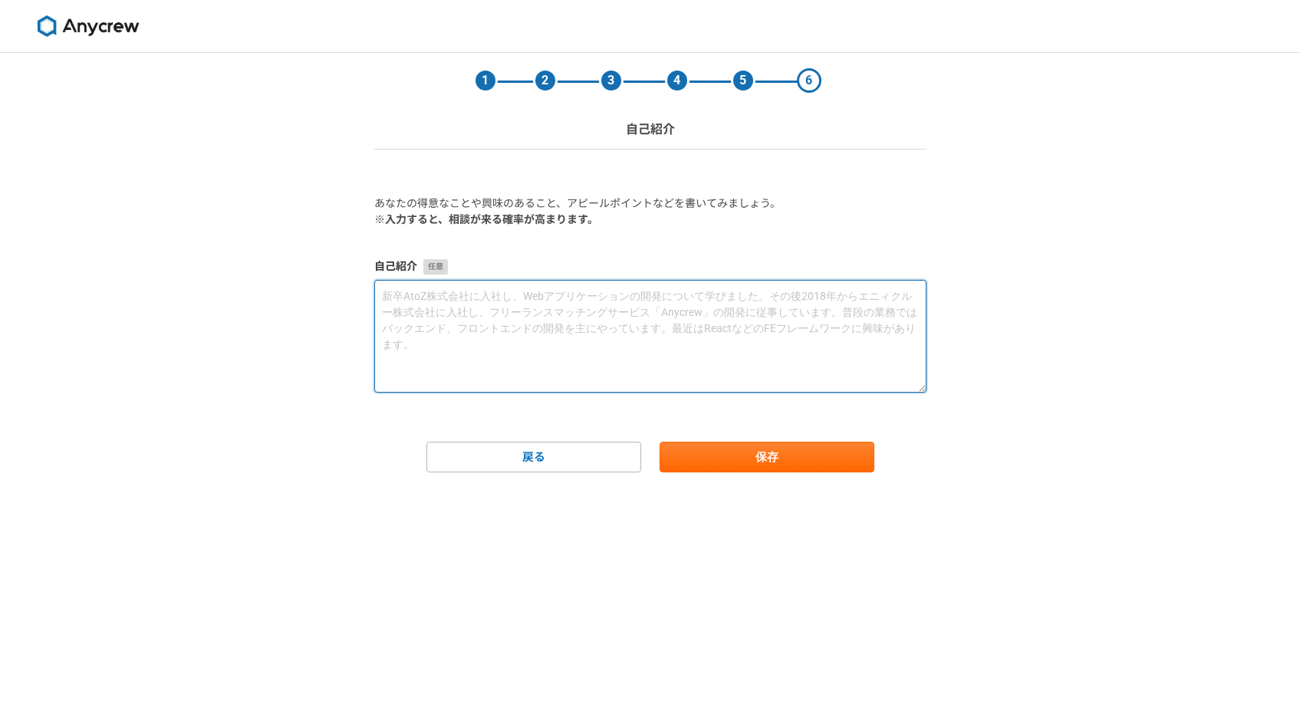
click at [717, 375] on textarea at bounding box center [650, 336] width 552 height 113
click at [688, 325] on textarea at bounding box center [650, 336] width 552 height 113
paste textarea "【lore】 ipsumd！sitametconsectetura。 elitseddoeiusmodtemp、incididuntutlaboreetdol…"
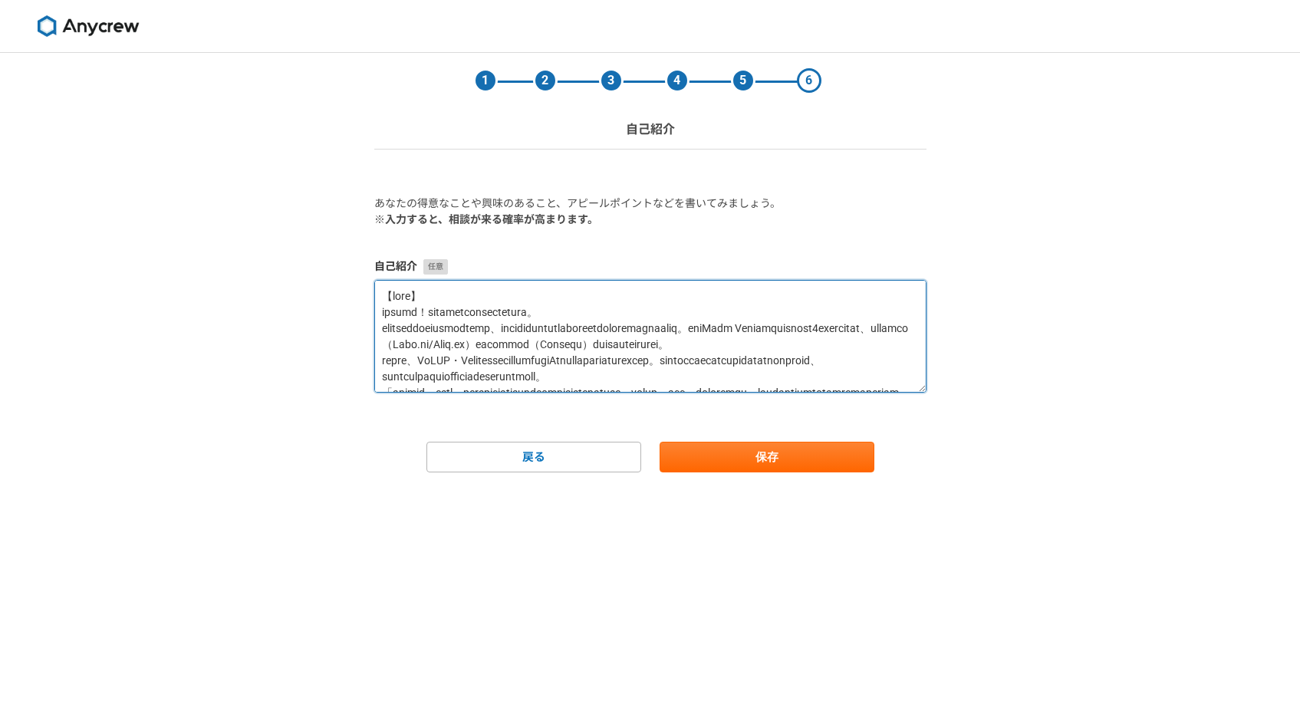
click at [529, 289] on textarea at bounding box center [650, 336] width 552 height 113
click at [376, 315] on textarea at bounding box center [650, 336] width 552 height 113
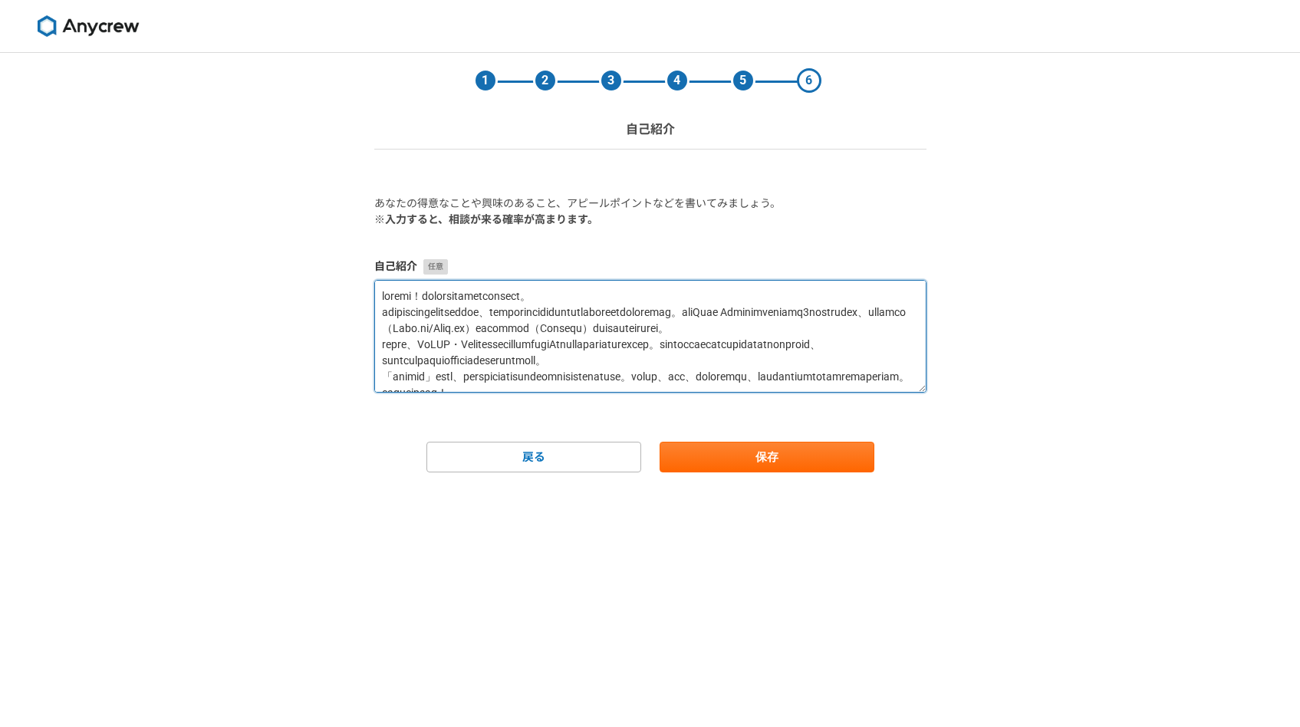
click at [456, 292] on textarea at bounding box center [650, 336] width 552 height 113
click at [455, 296] on textarea at bounding box center [650, 336] width 552 height 113
click at [446, 293] on textarea at bounding box center [650, 336] width 552 height 113
click at [533, 353] on textarea at bounding box center [650, 336] width 552 height 113
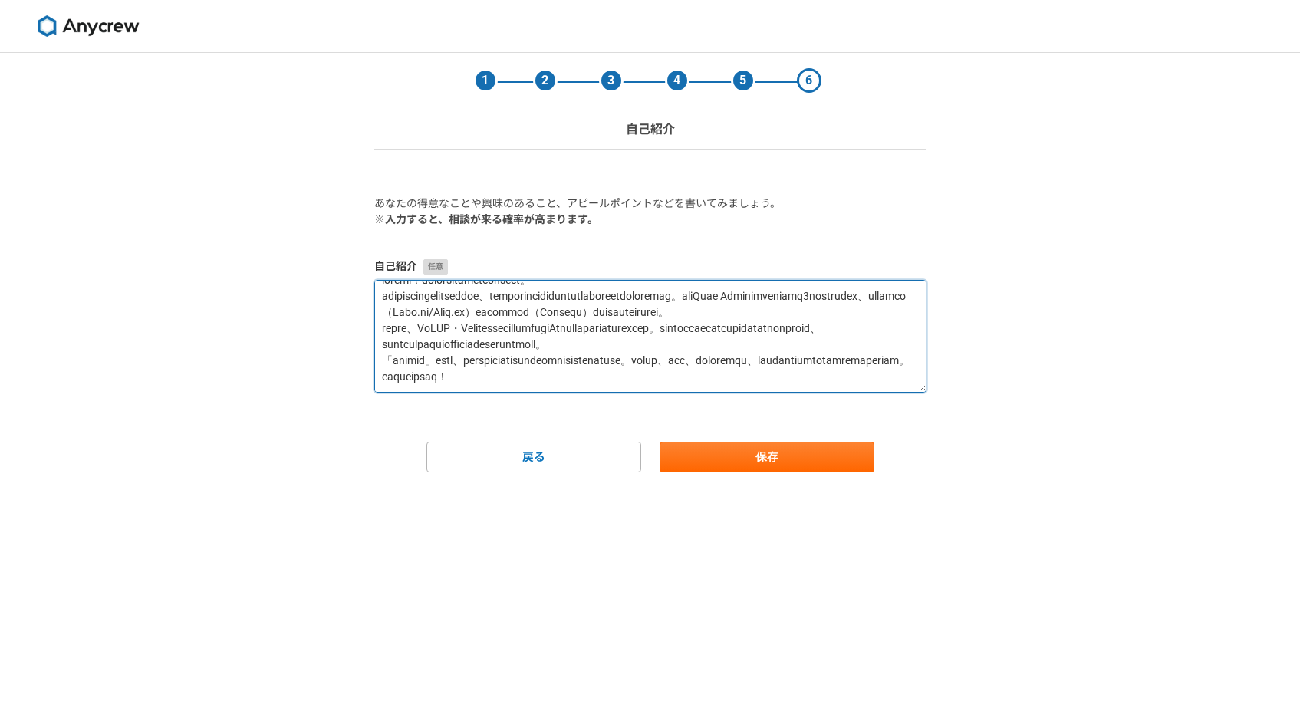
scroll to position [63, 0]
drag, startPoint x: 488, startPoint y: 298, endPoint x: 544, endPoint y: 299, distance: 55.2
click at [544, 299] on textarea at bounding box center [650, 336] width 552 height 113
drag, startPoint x: 560, startPoint y: 299, endPoint x: 496, endPoint y: 301, distance: 63.7
click at [496, 301] on textarea at bounding box center [650, 336] width 552 height 113
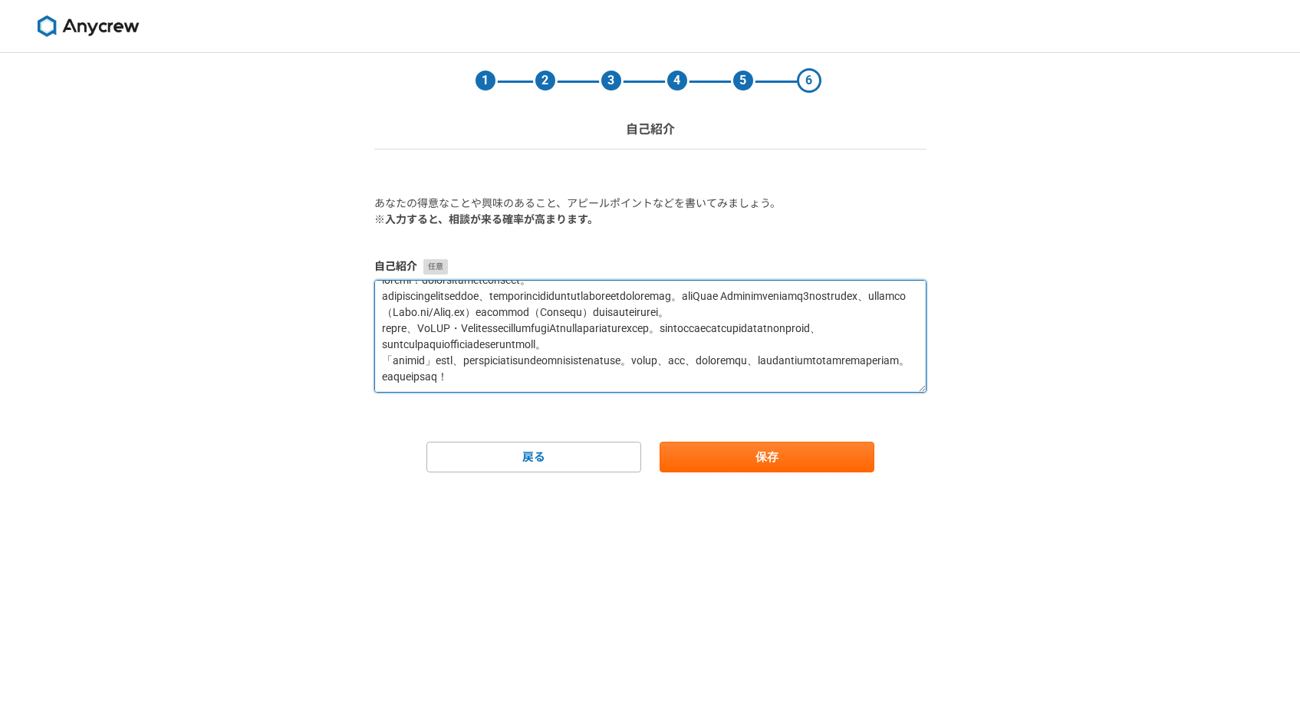
click at [496, 301] on textarea at bounding box center [650, 336] width 552 height 113
click at [844, 297] on textarea at bounding box center [650, 336] width 552 height 113
click at [804, 327] on textarea at bounding box center [650, 336] width 552 height 113
drag, startPoint x: 580, startPoint y: 385, endPoint x: 350, endPoint y: 360, distance: 231.4
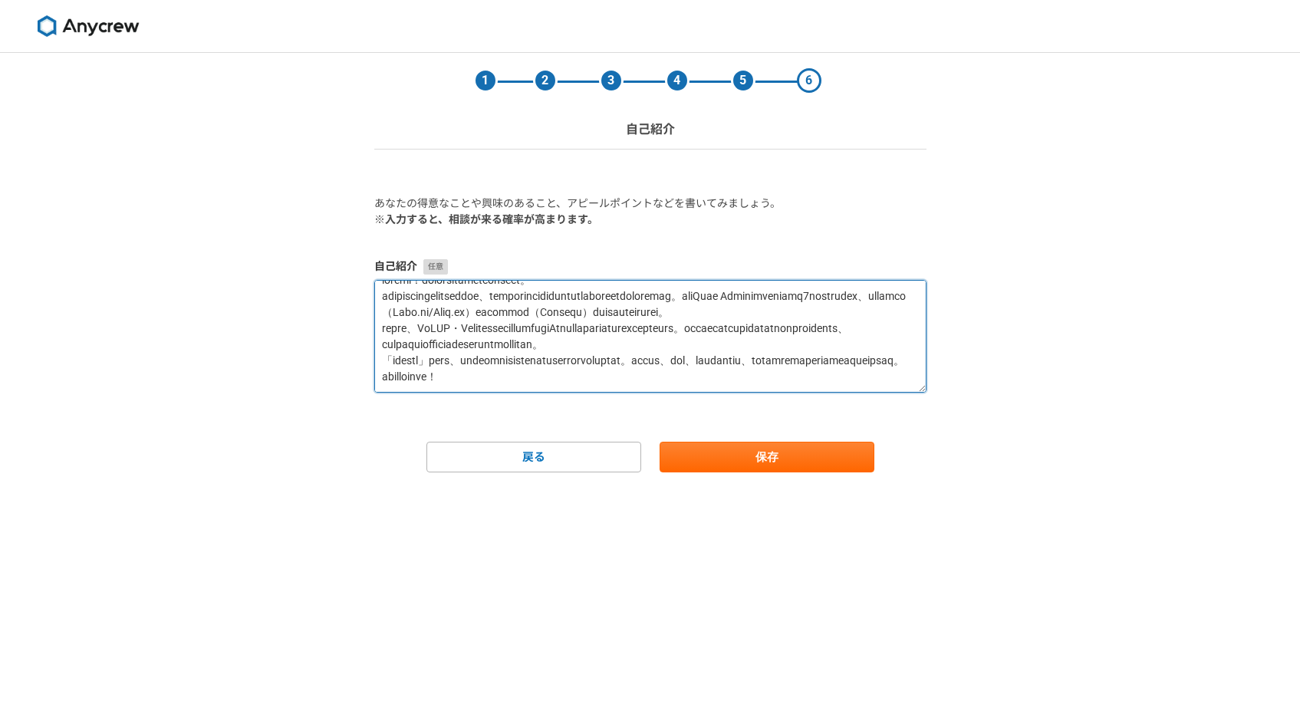
click at [350, 360] on div "1 2 3 4 5 6 自己紹介 あなたの得意なことや興味のあること、アピールポイントなどを書いてみましょう。 ※入力すると、相談が来る確率が高まります。 自…" at bounding box center [650, 390] width 1300 height 674
click at [876, 372] on textarea at bounding box center [650, 336] width 552 height 113
drag, startPoint x: 871, startPoint y: 358, endPoint x: 250, endPoint y: 346, distance: 621.2
click at [250, 346] on div "1 2 3 4 5 6 自己紹介 あなたの得意なことや興味のあること、アピールポイントなどを書いてみましょう。 ※入力すると、相談が来る確率が高まります。 自…" at bounding box center [650, 390] width 1300 height 674
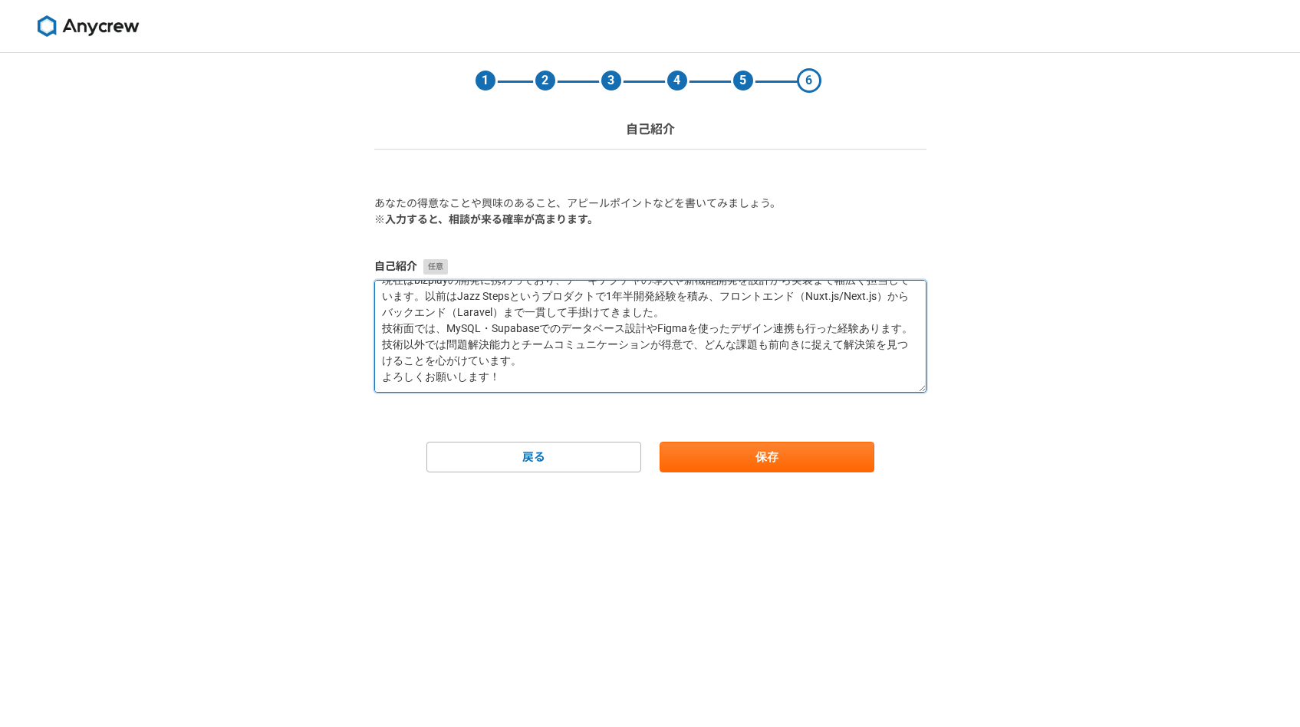
scroll to position [0, 0]
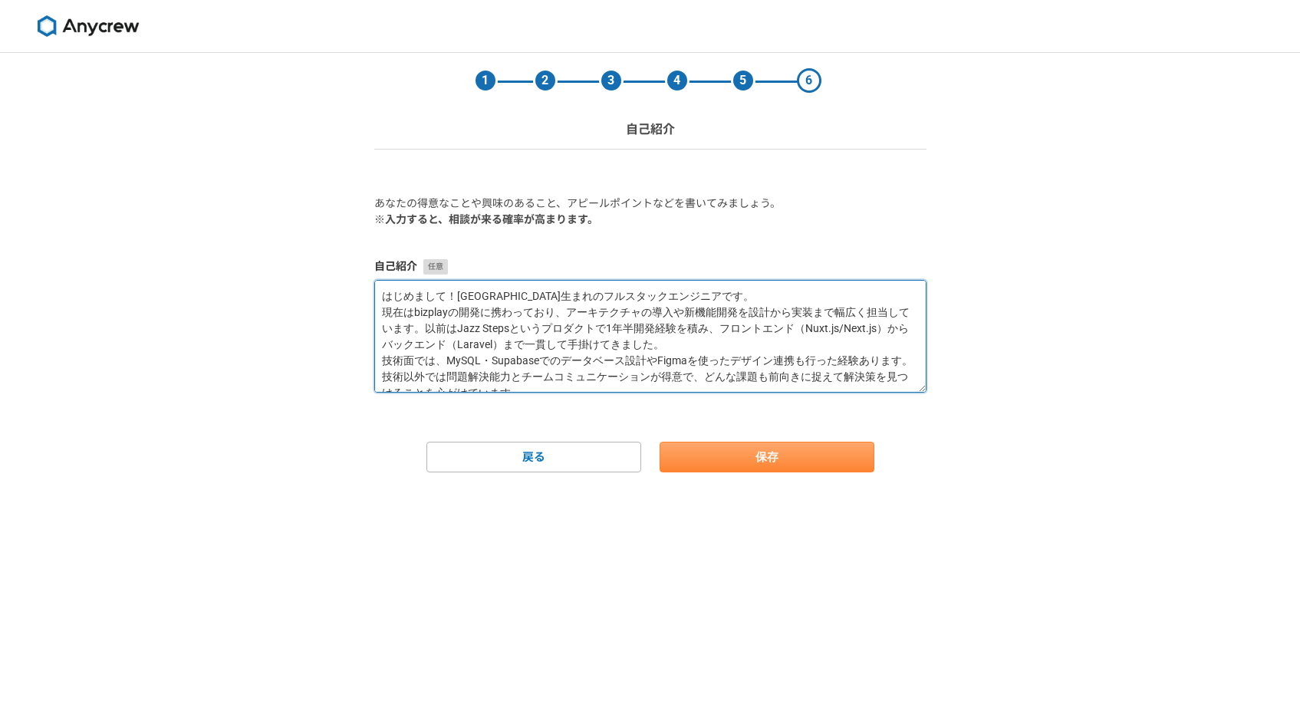
type textarea "はじめまして！[GEOGRAPHIC_DATA]生まれのフルスタックエンジニアです。 現在はbizplayの開発に携わっており、アーキテクチャの導入や新機能開…"
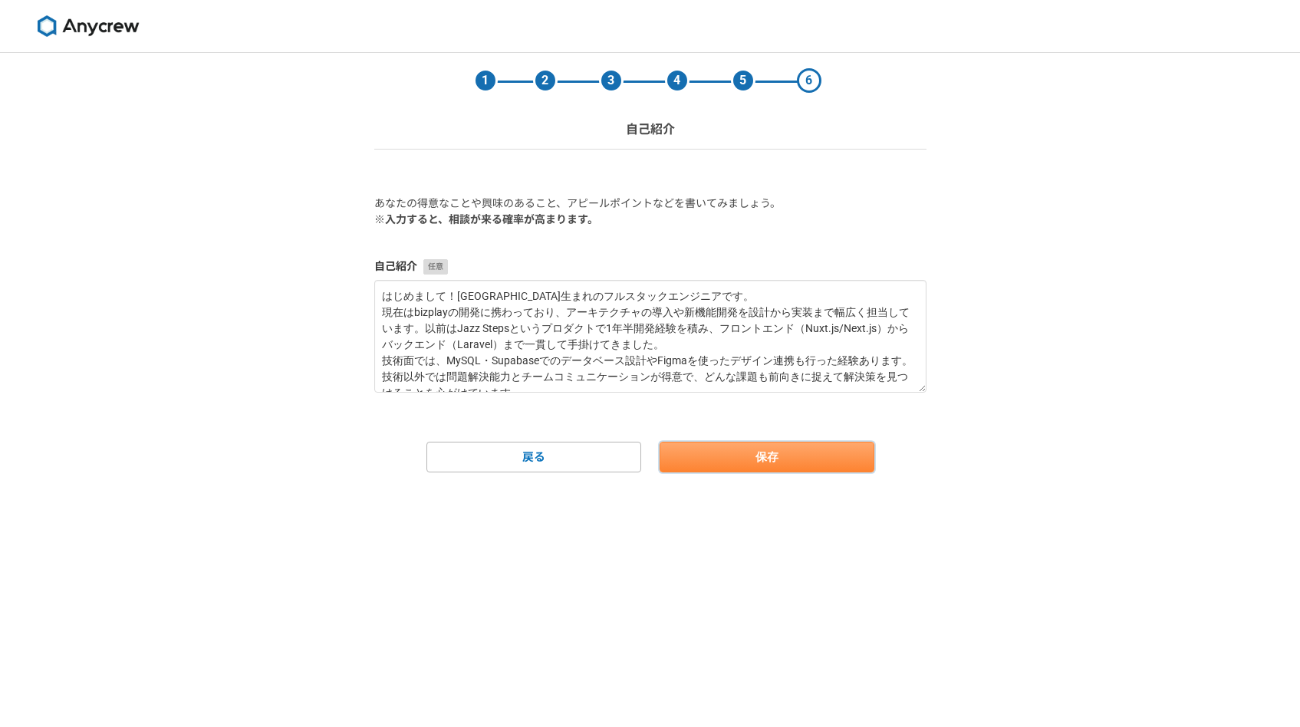
click at [741, 442] on button "保存" at bounding box center [766, 457] width 215 height 31
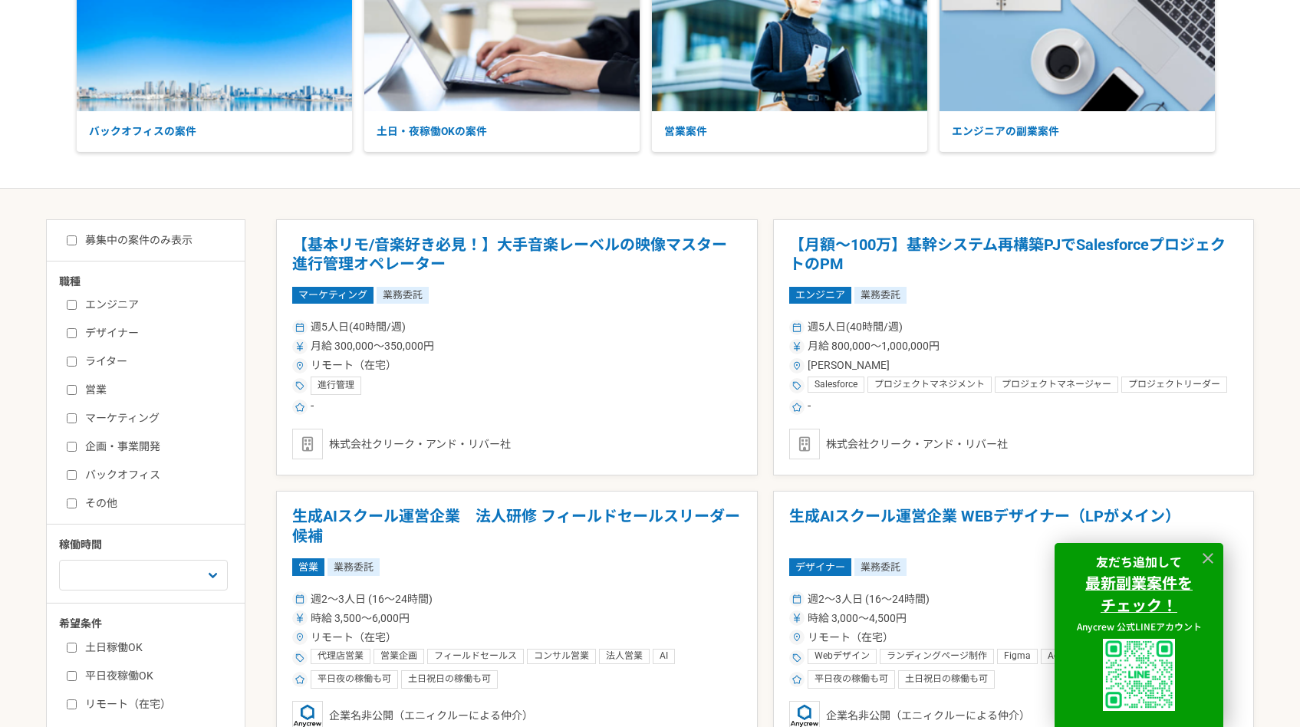
scroll to position [172, 0]
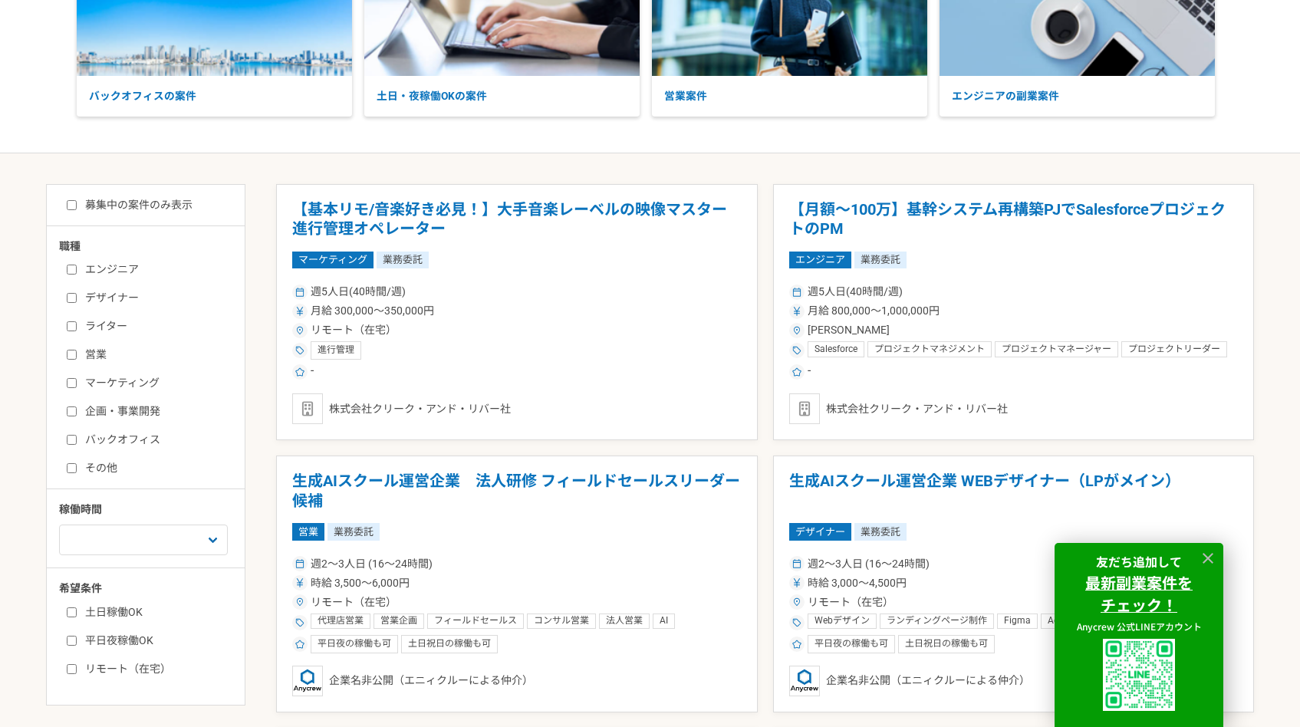
click at [106, 275] on label "エンジニア" at bounding box center [155, 269] width 176 height 16
click at [77, 275] on input "エンジニア" at bounding box center [72, 270] width 10 height 10
checkbox input "true"
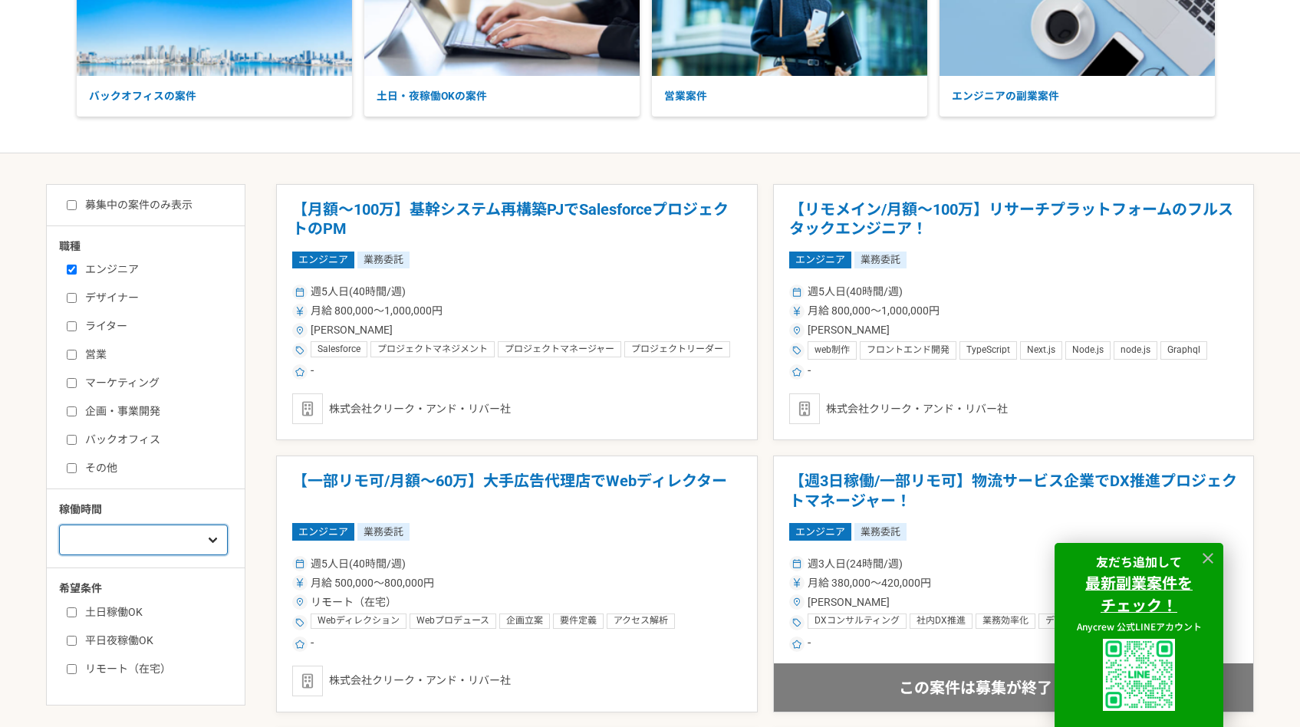
click at [152, 530] on select "週1人日（8時間）以下 週2人日（16時間）以下 週3人日（24時間）以下 週4人日（32時間）以下 週5人日（40時間）以下" at bounding box center [143, 539] width 169 height 31
select select "2"
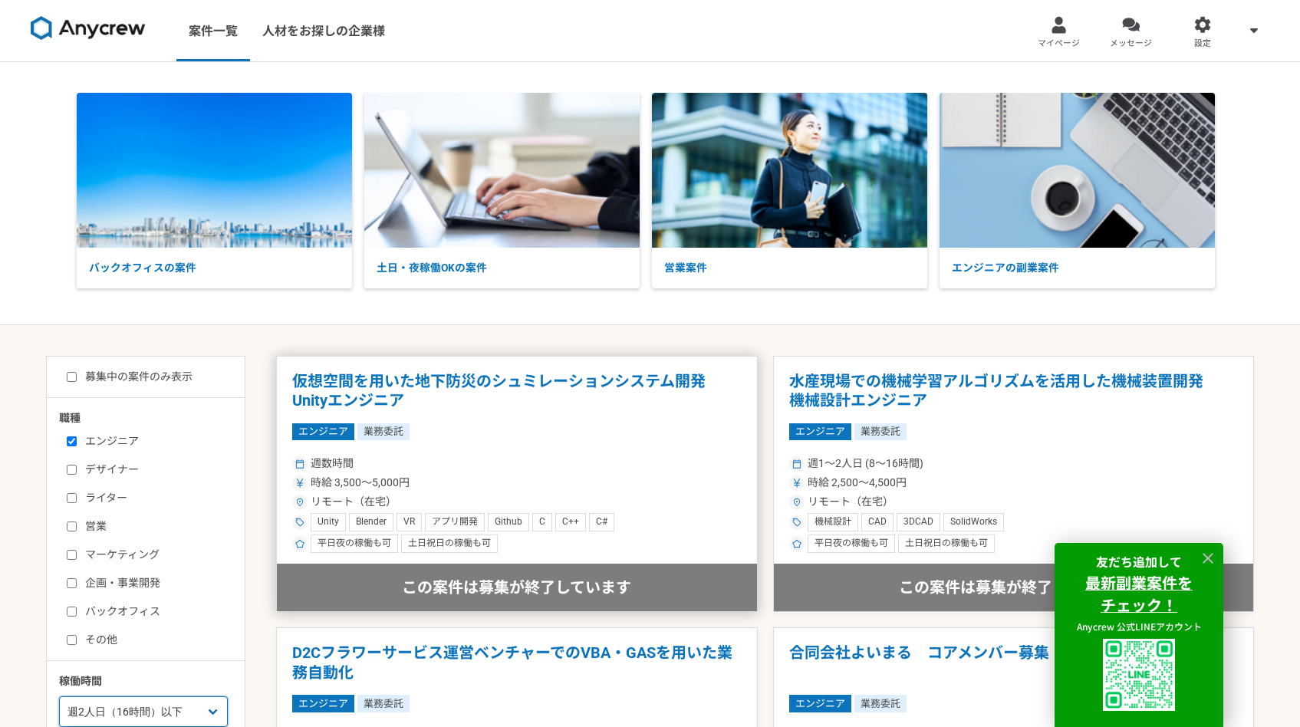
scroll to position [394, 0]
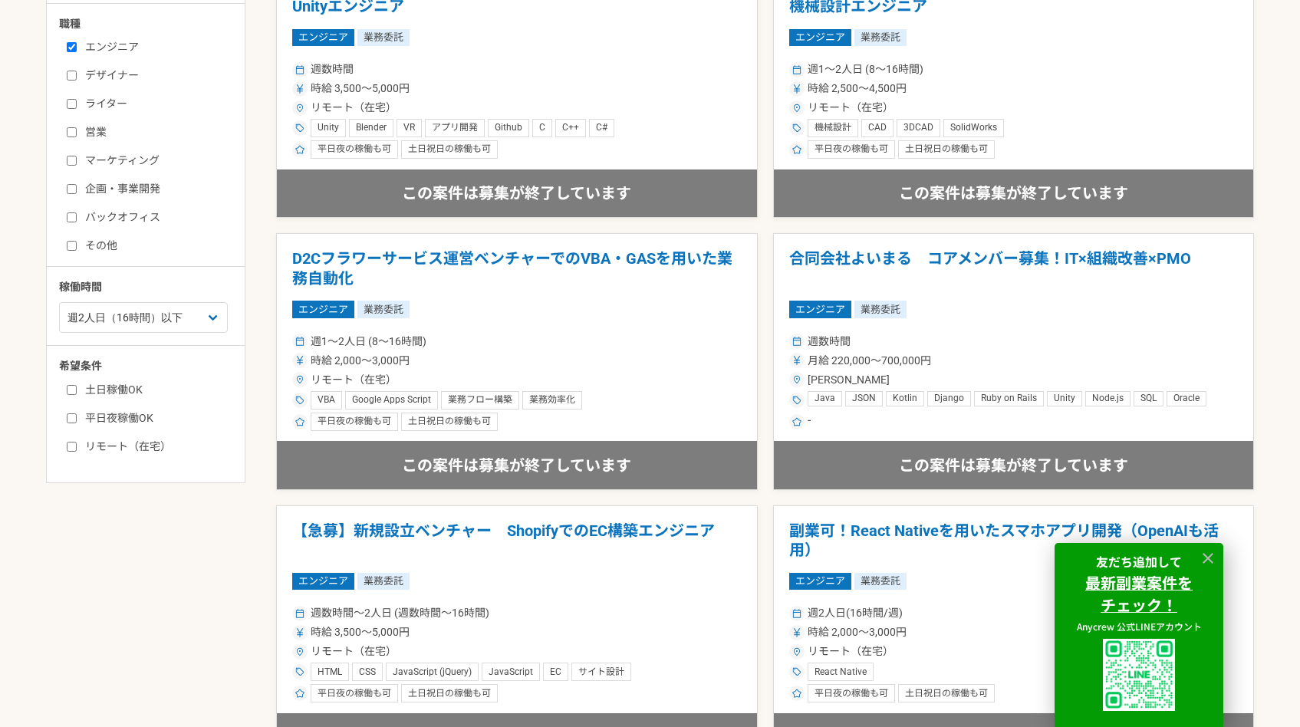
click at [74, 388] on input "土日稼働OK" at bounding box center [72, 390] width 10 height 10
checkbox input "true"
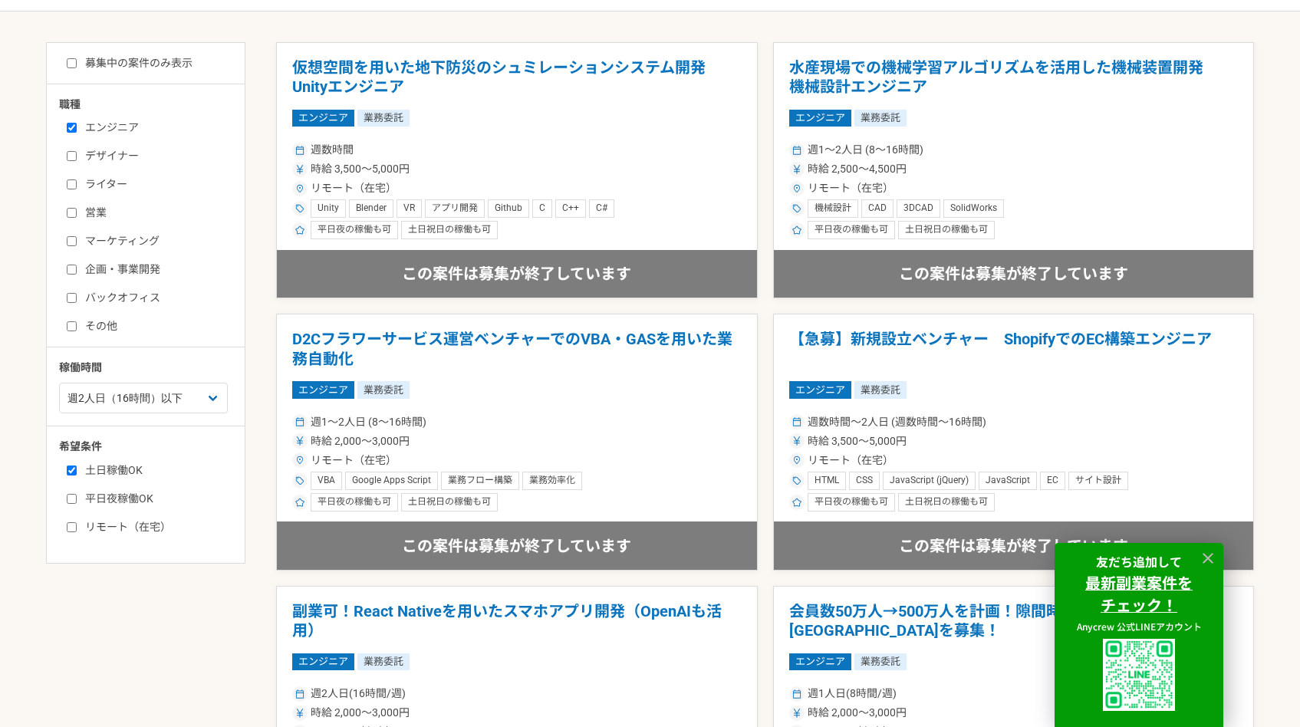
scroll to position [394, 0]
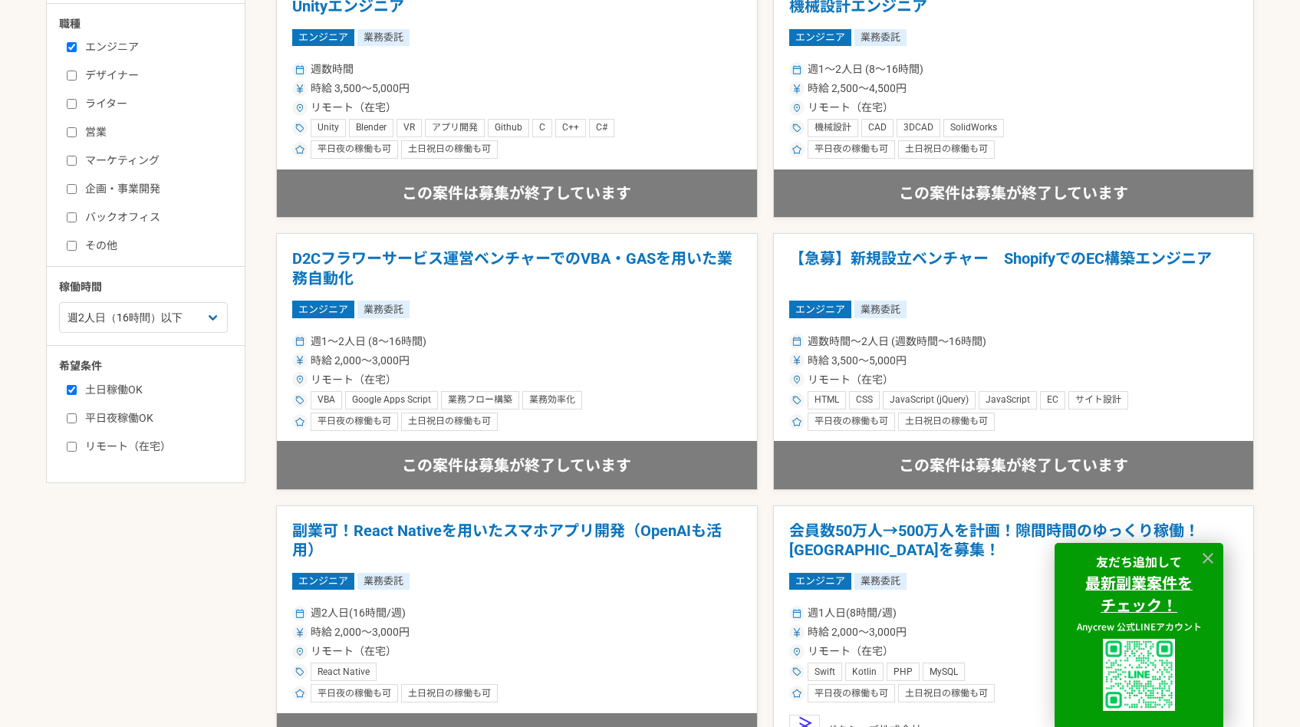
click at [81, 442] on label "リモート（在宅）" at bounding box center [155, 447] width 176 height 16
click at [77, 442] on input "リモート（在宅）" at bounding box center [72, 447] width 10 height 10
checkbox input "true"
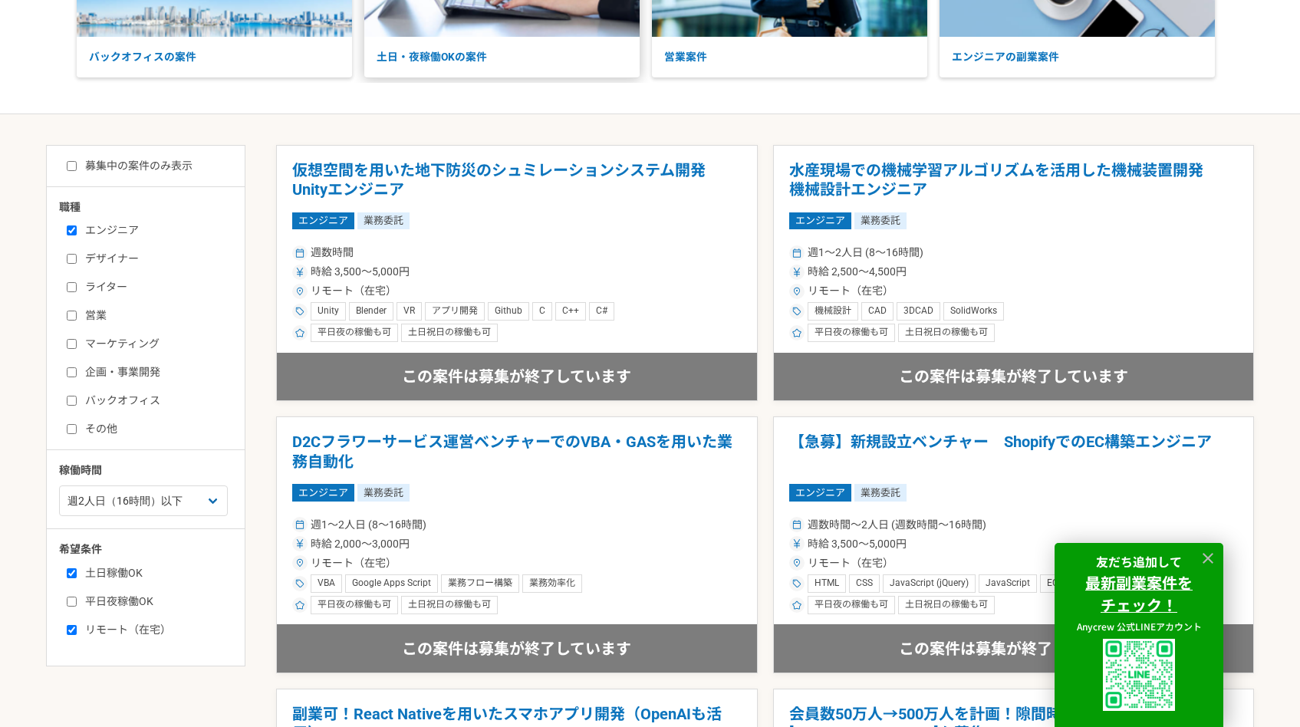
scroll to position [199, 0]
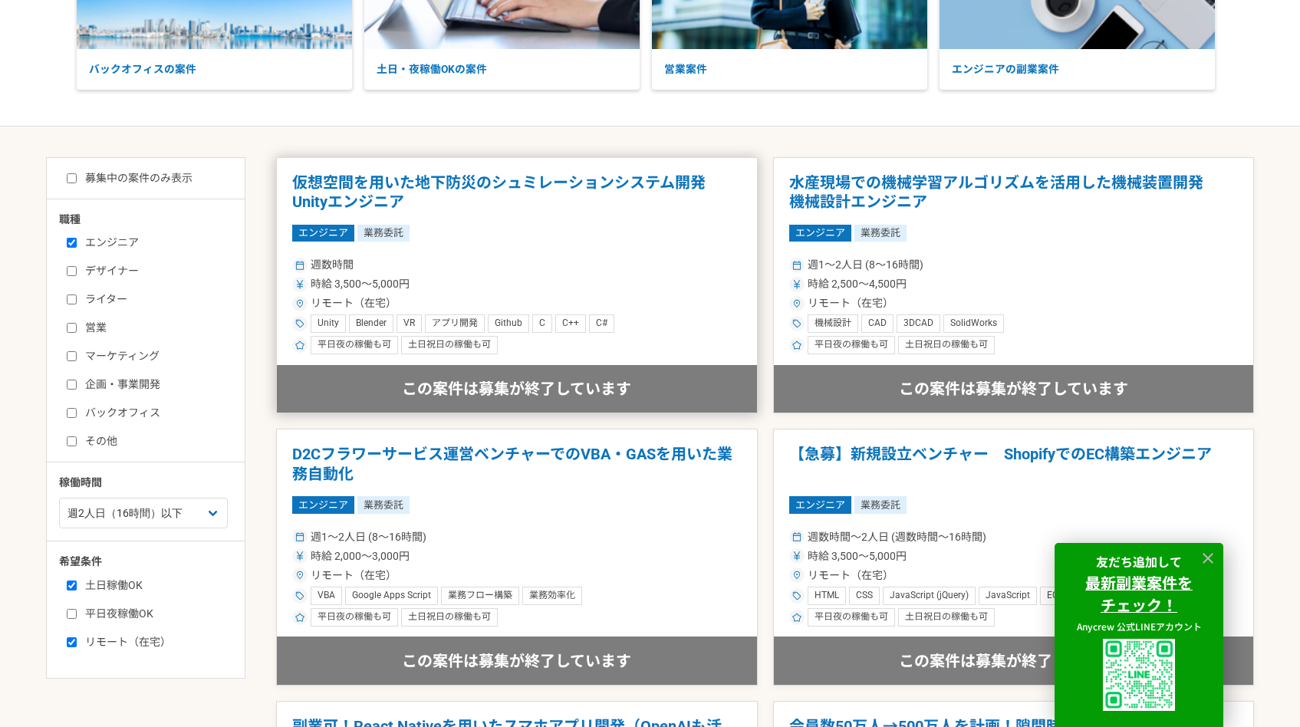
click at [559, 301] on div "リモート（在宅）" at bounding box center [516, 303] width 449 height 16
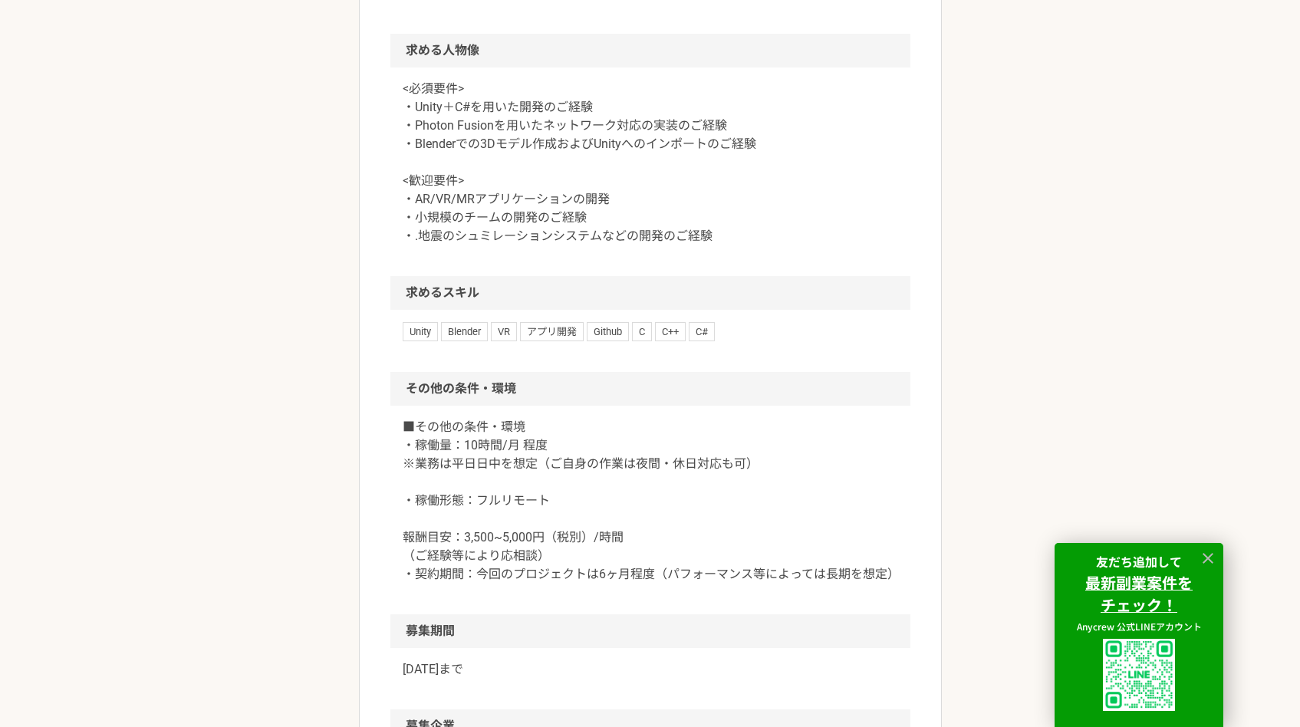
scroll to position [1684, 0]
